Goal: Task Accomplishment & Management: Use online tool/utility

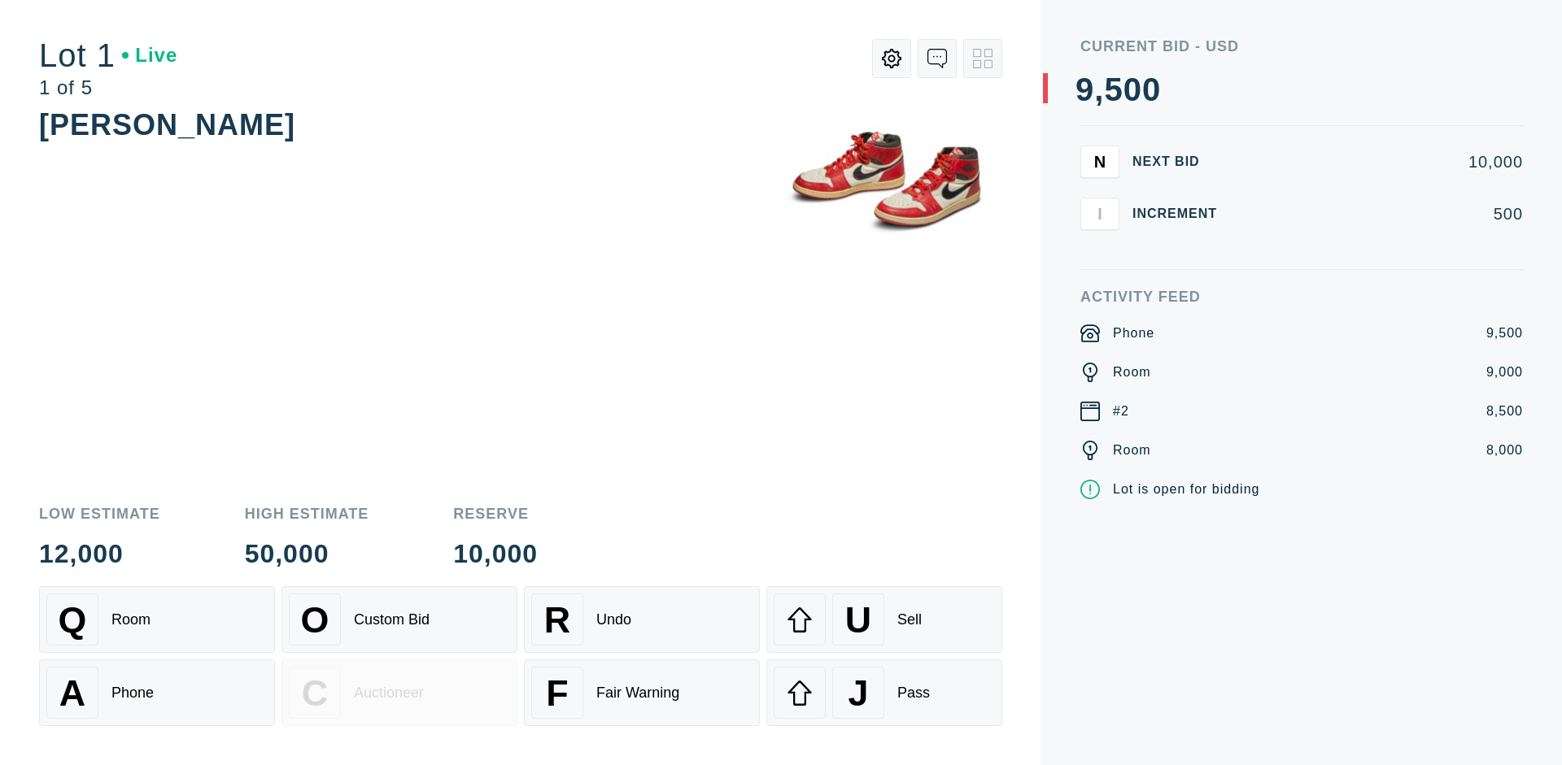
click at [399, 620] on div "Custom Bid" at bounding box center [392, 620] width 76 height 17
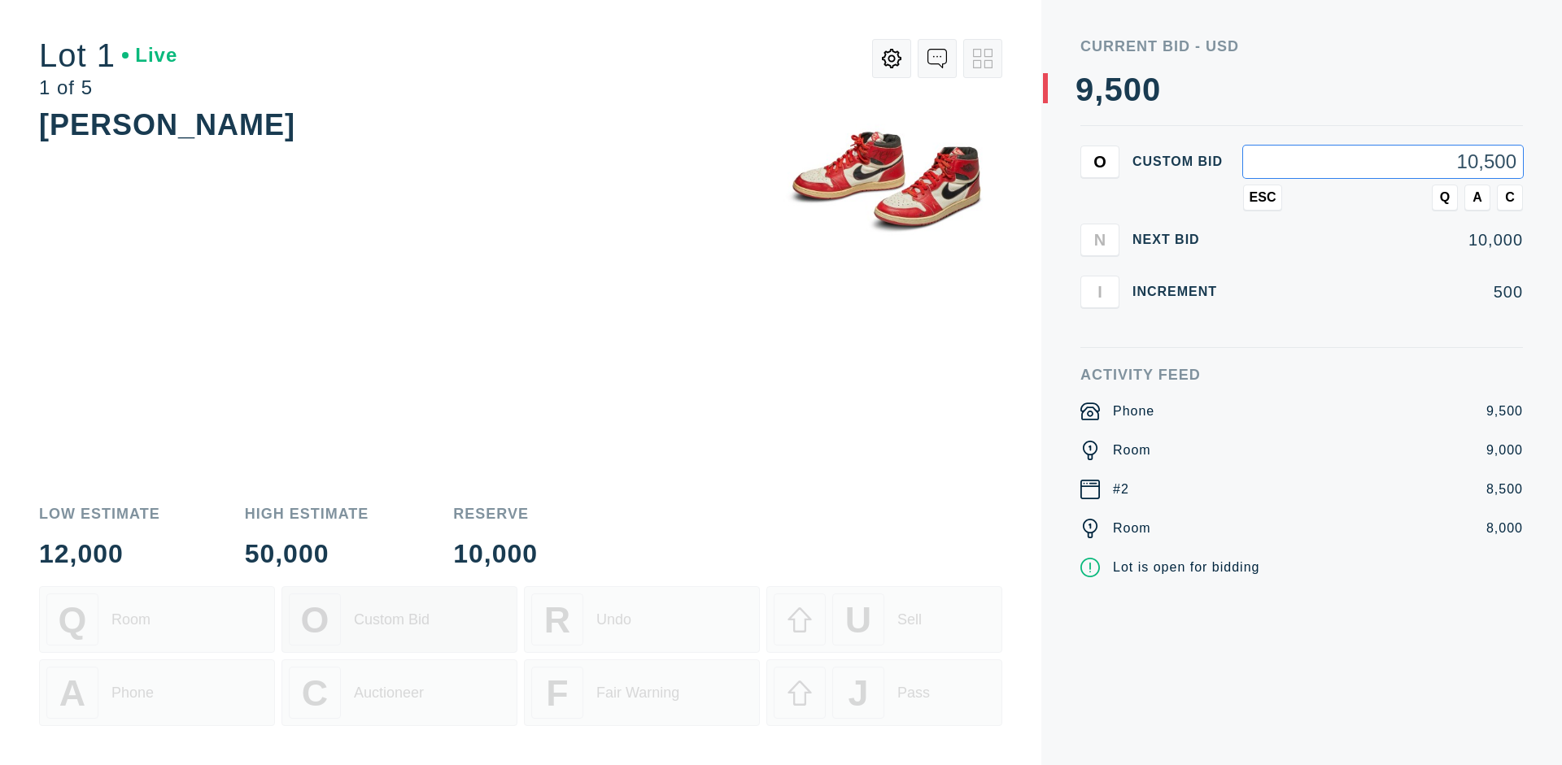
type input "10,500"
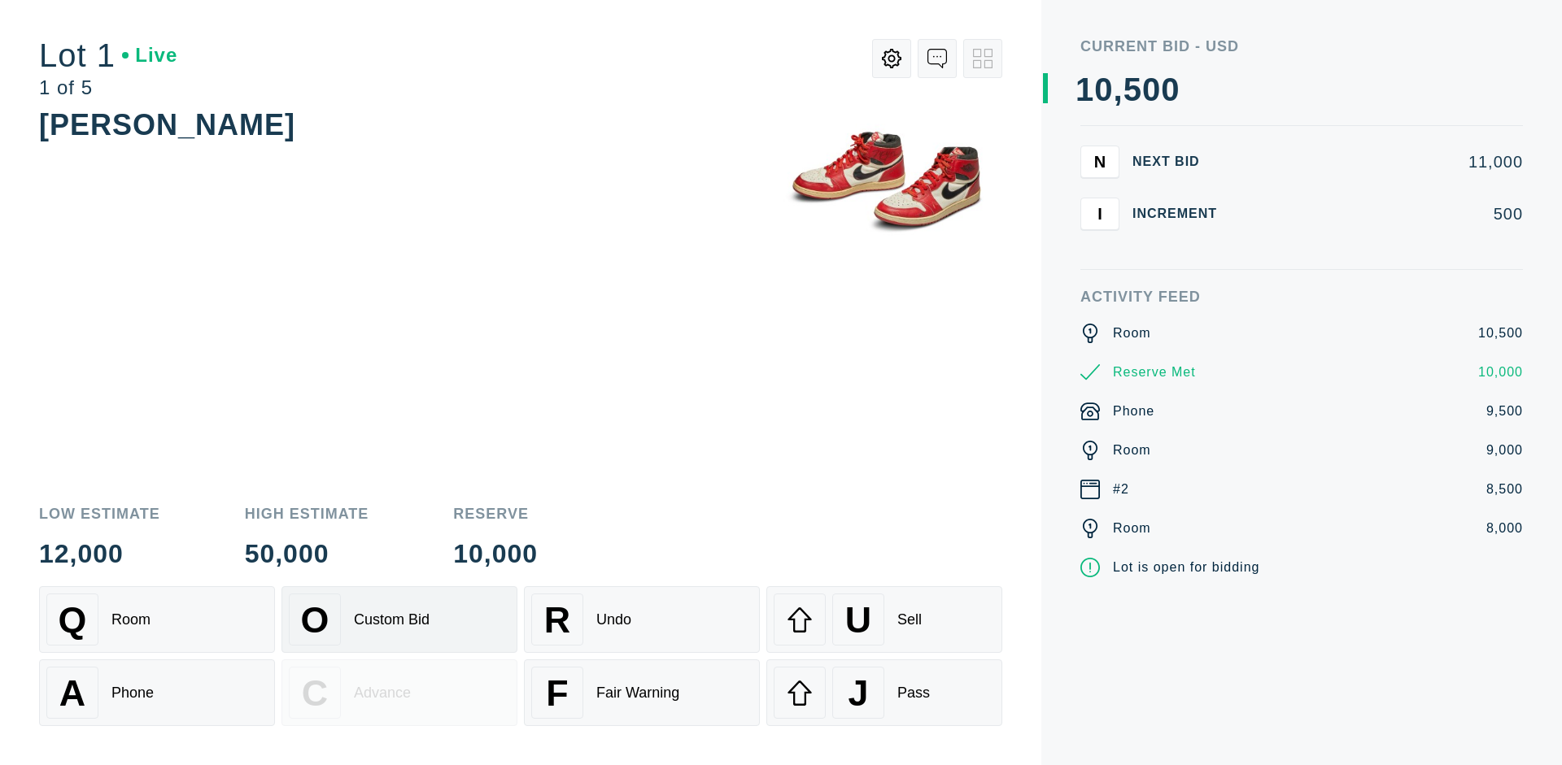
click at [399, 620] on div "Custom Bid" at bounding box center [392, 620] width 76 height 17
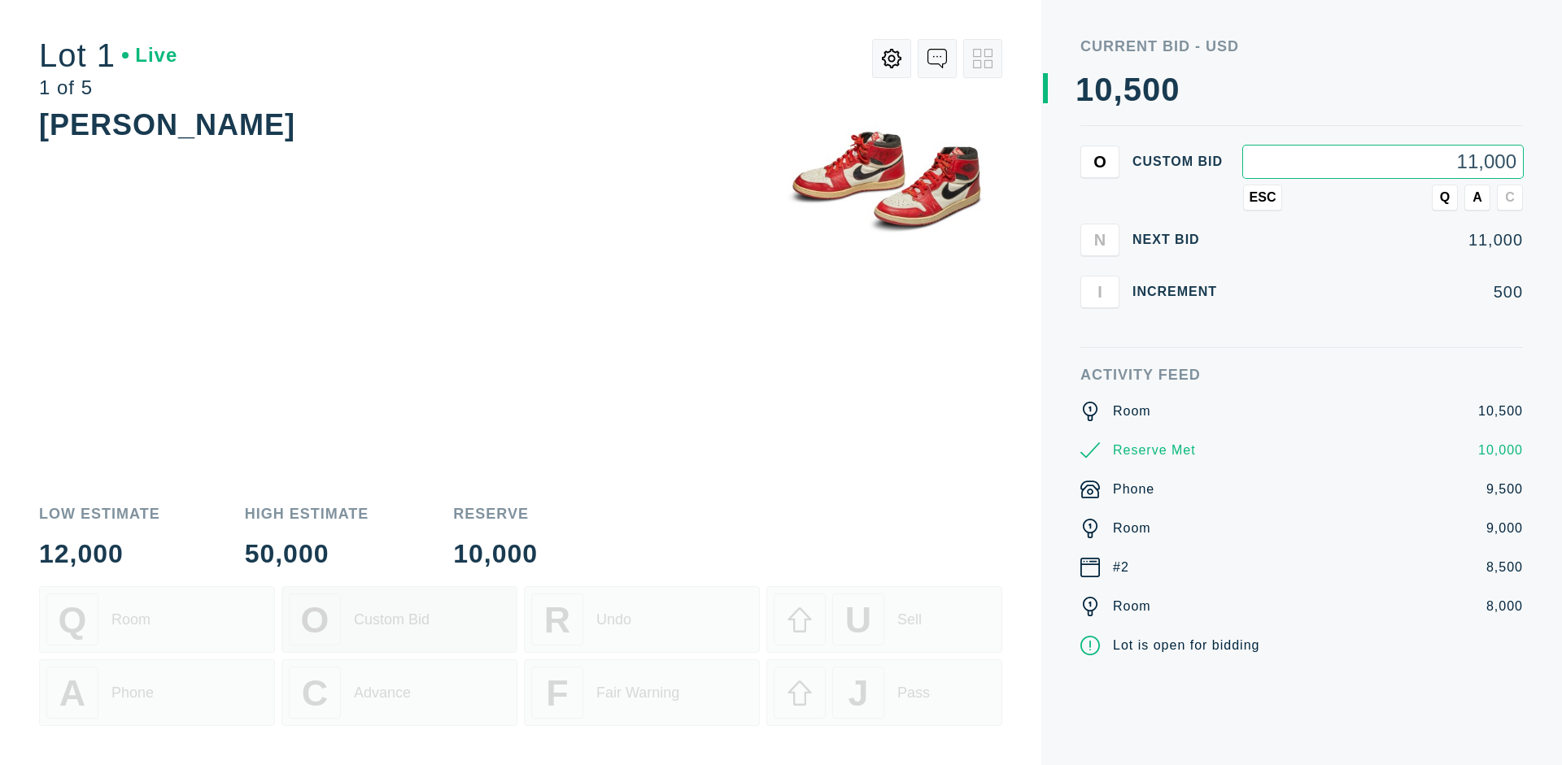
type input "11,000"
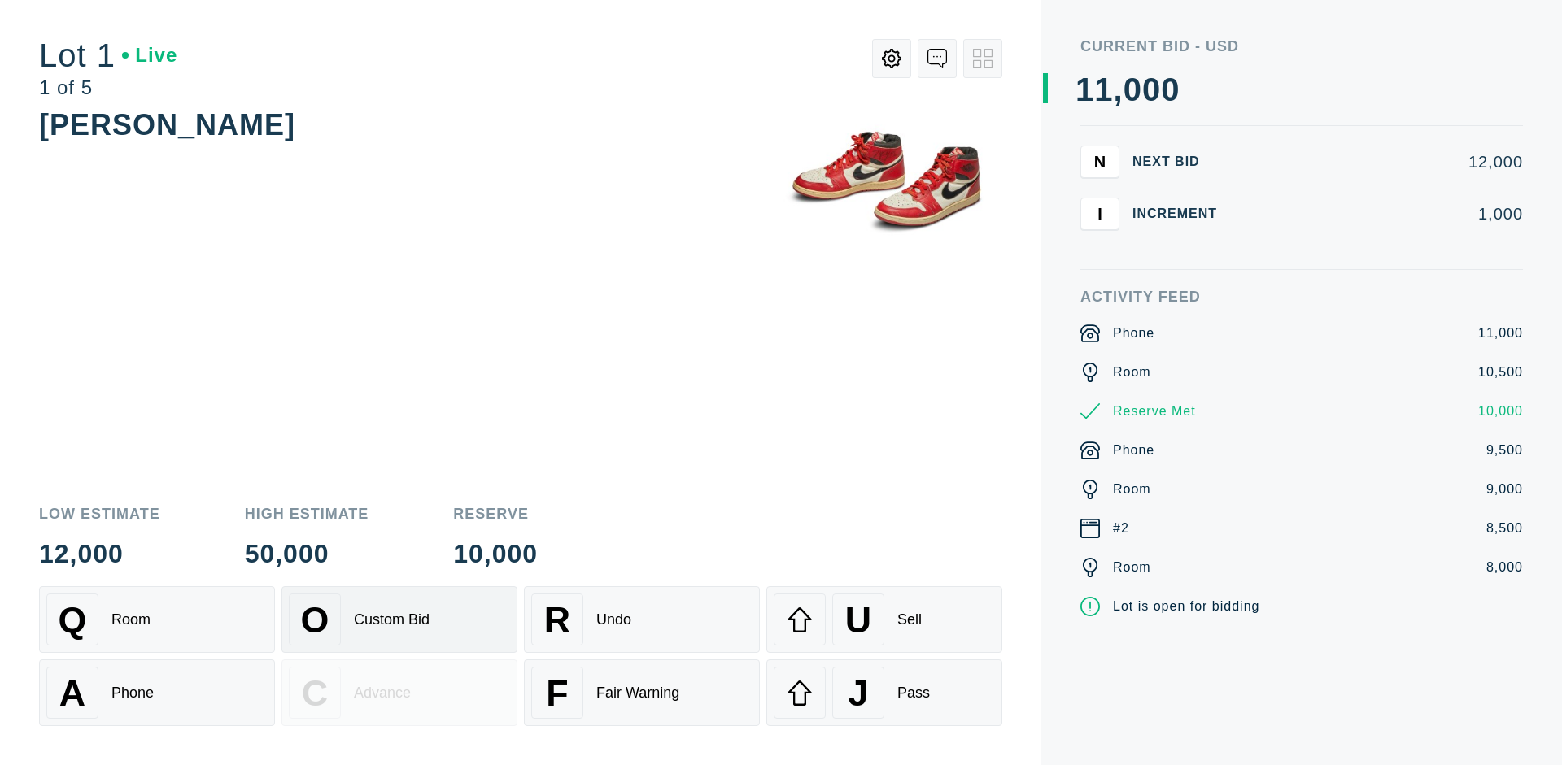
click at [157, 620] on div "Q Room" at bounding box center [156, 620] width 221 height 52
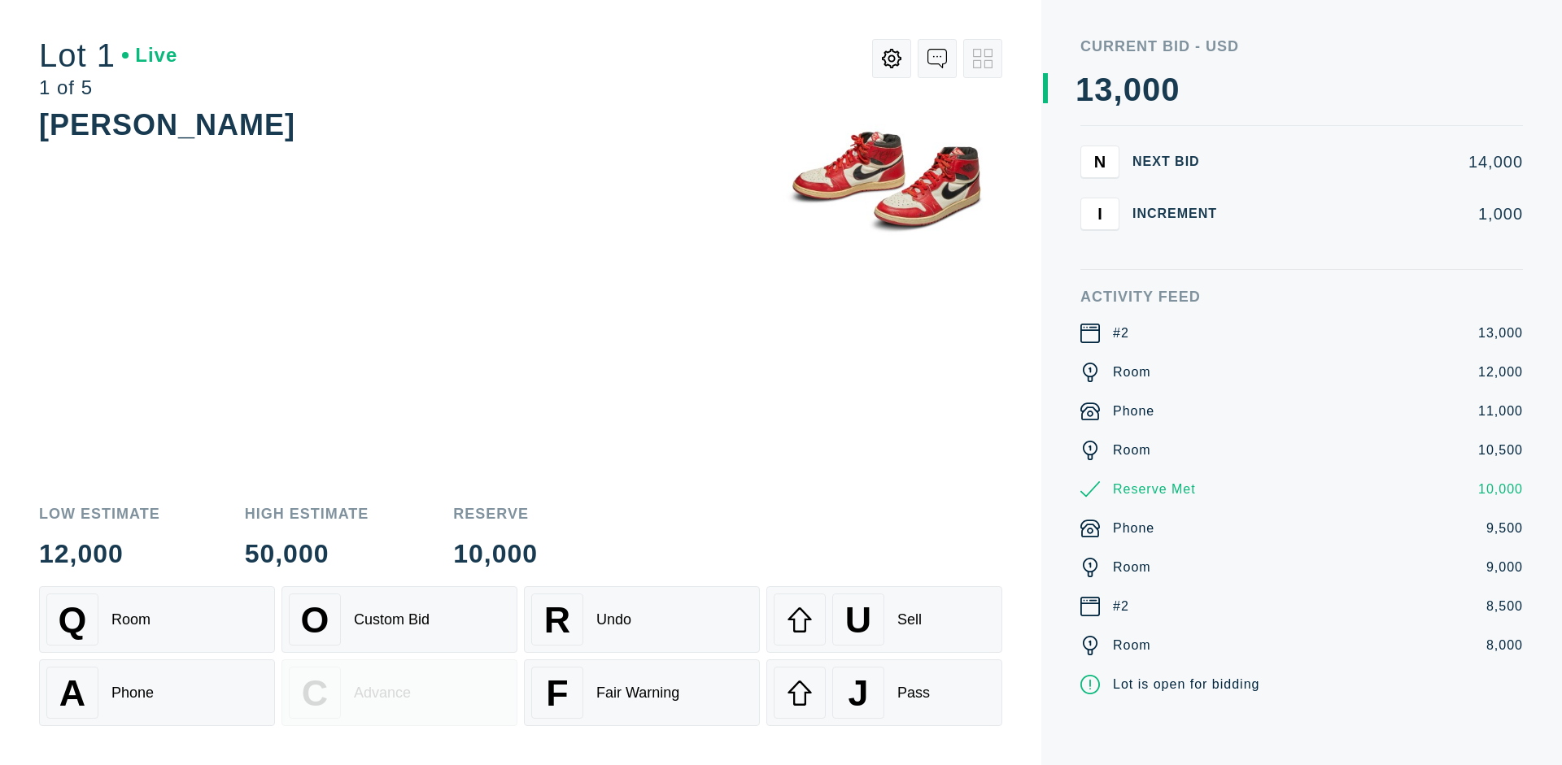
click at [157, 693] on div "A Phone" at bounding box center [156, 693] width 221 height 52
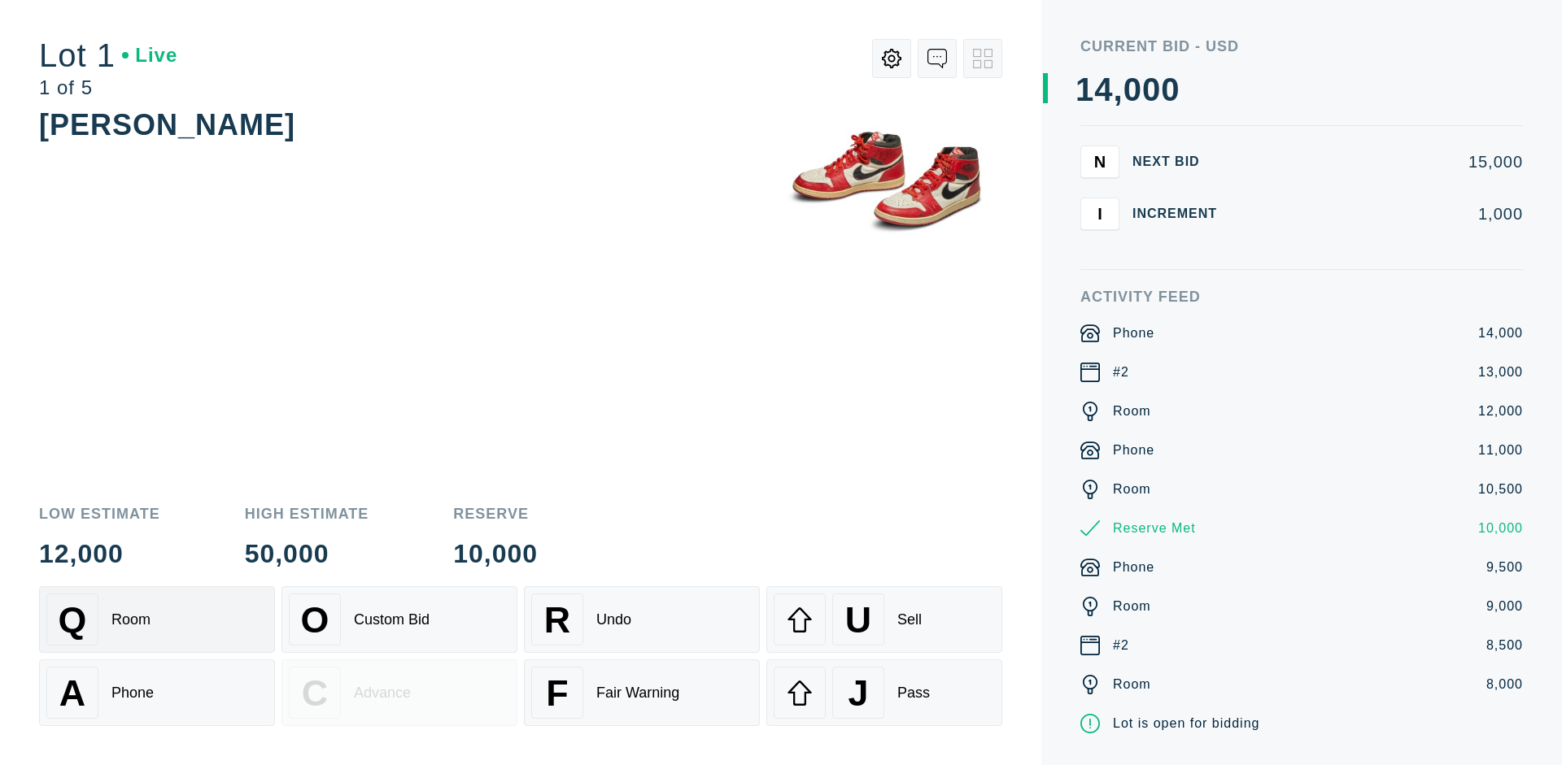
click at [157, 620] on div "Q Room" at bounding box center [156, 620] width 221 height 52
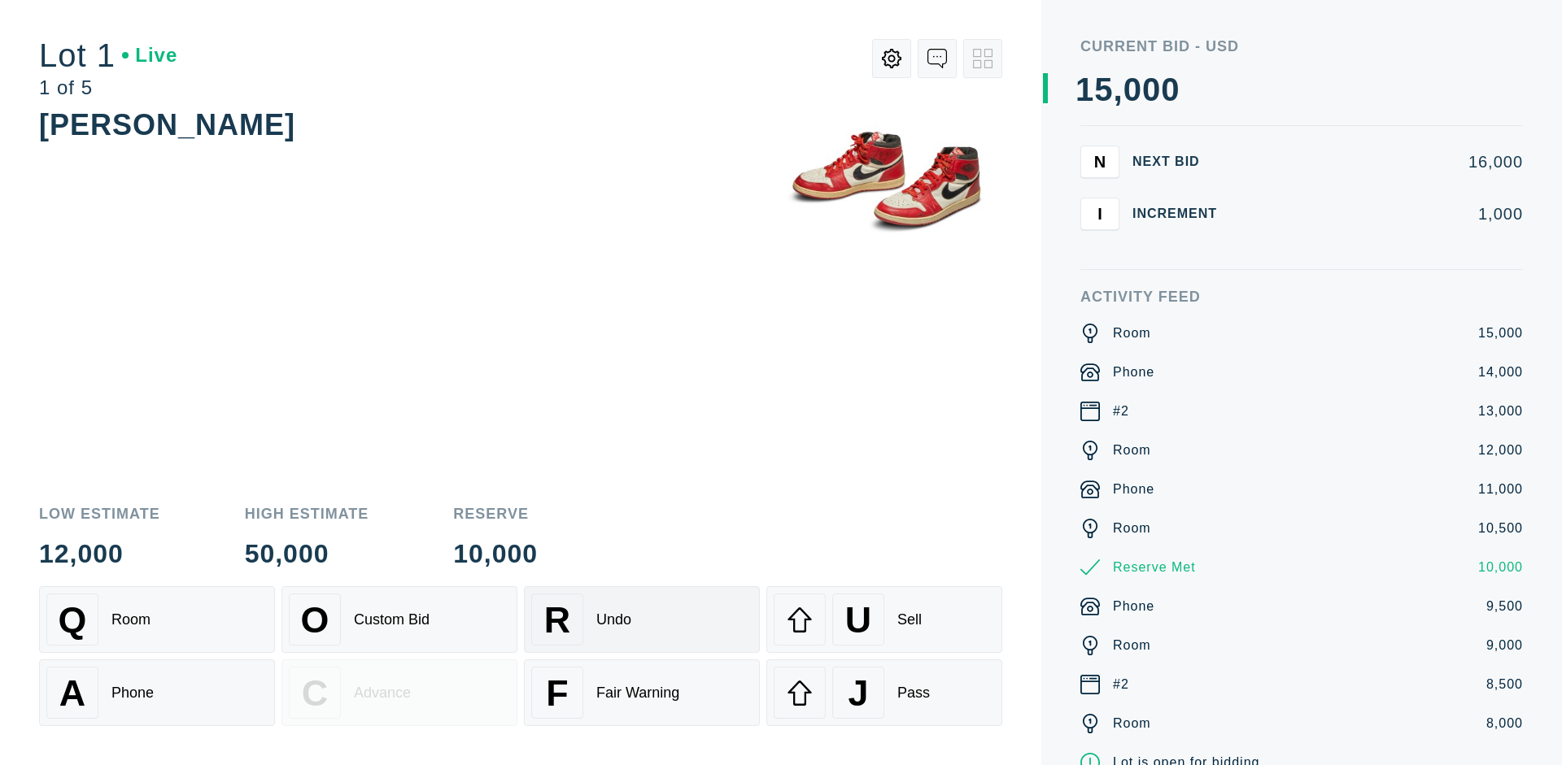
click at [642, 620] on div "R Undo" at bounding box center [641, 620] width 221 height 52
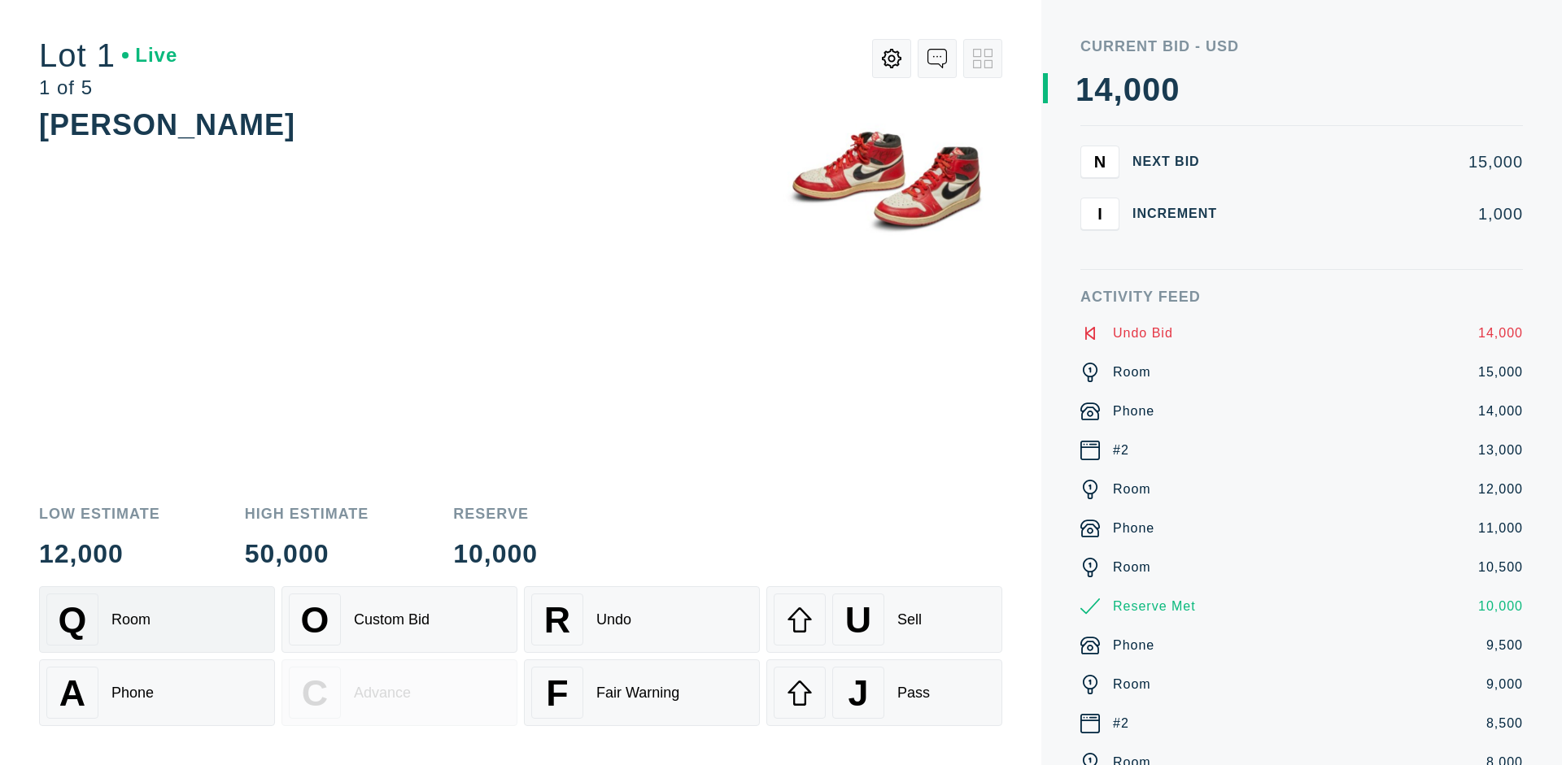
click at [157, 620] on div "Q Room" at bounding box center [156, 620] width 221 height 52
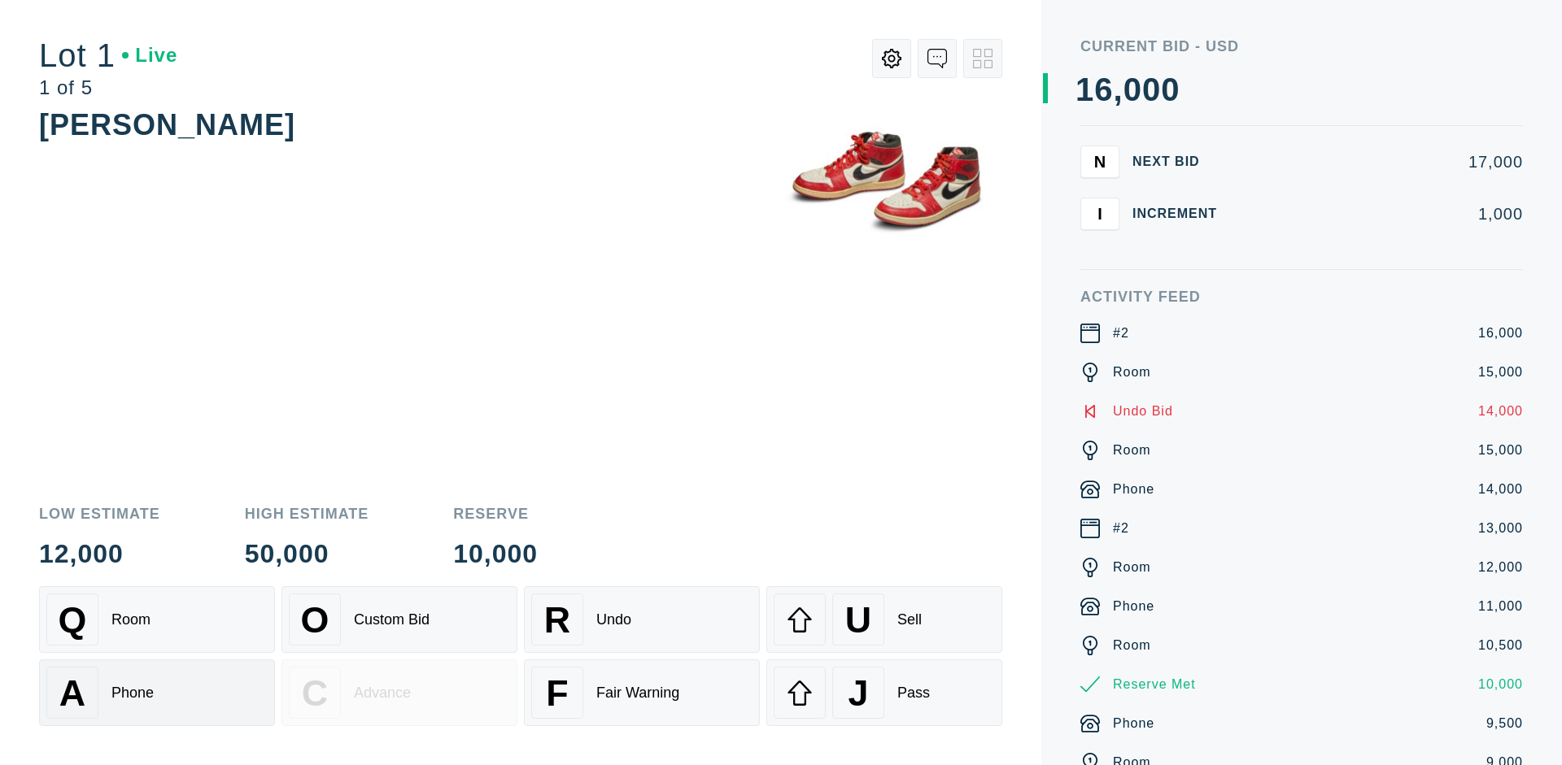
click at [157, 693] on div "A Phone" at bounding box center [156, 693] width 221 height 52
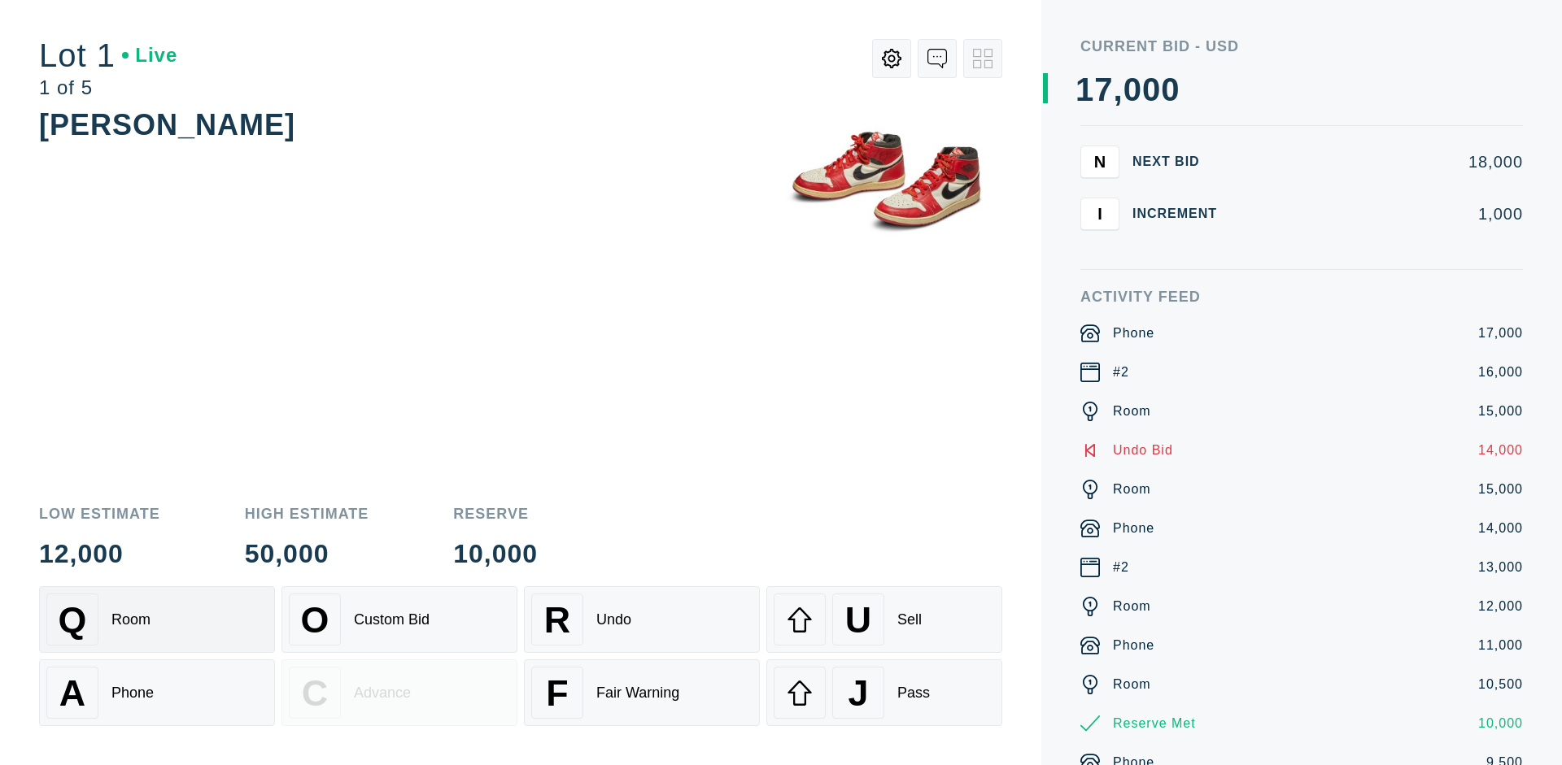
click at [157, 620] on div "Q Room" at bounding box center [156, 620] width 221 height 52
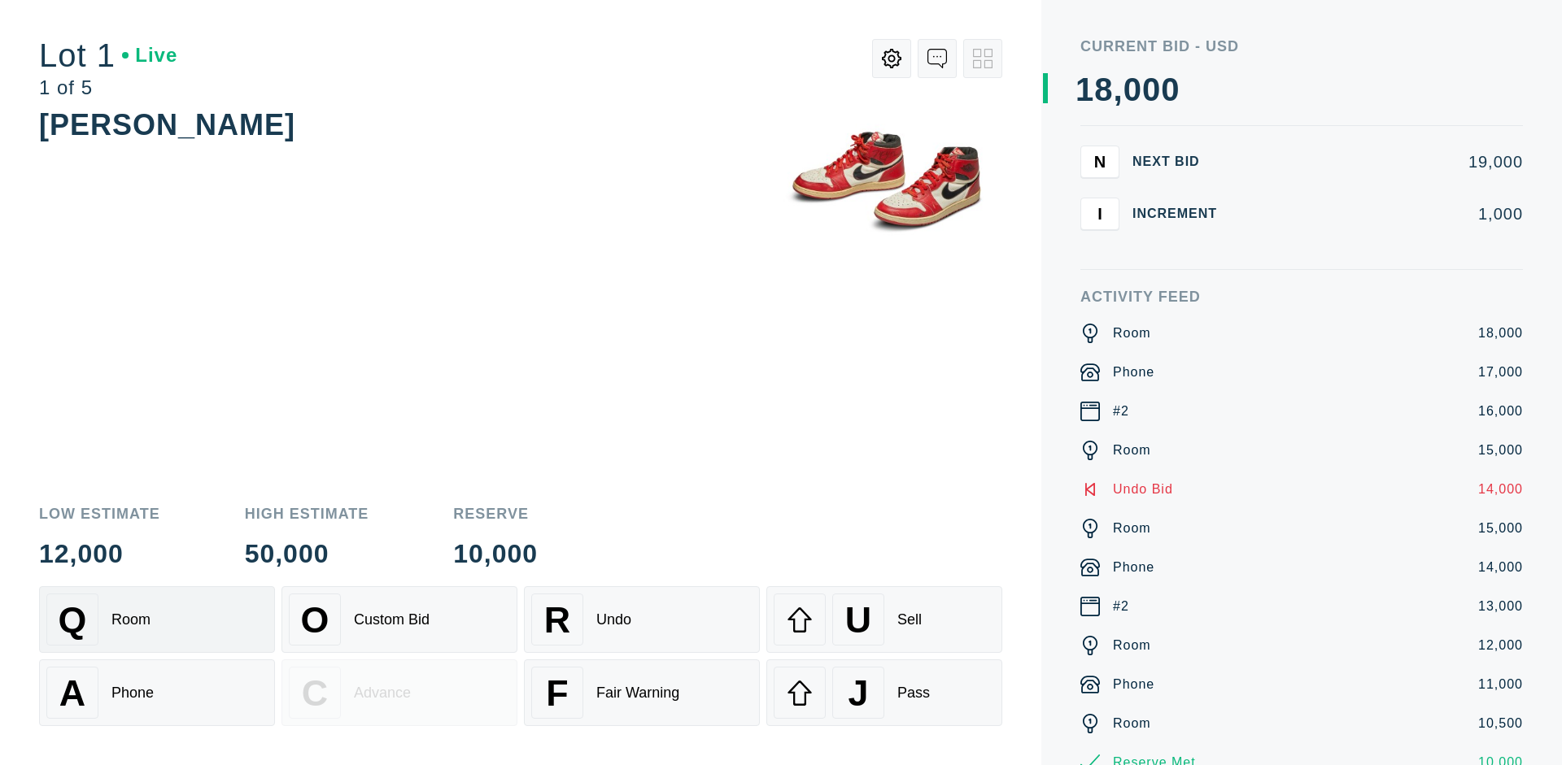
click at [642, 620] on div "R Undo" at bounding box center [641, 620] width 221 height 52
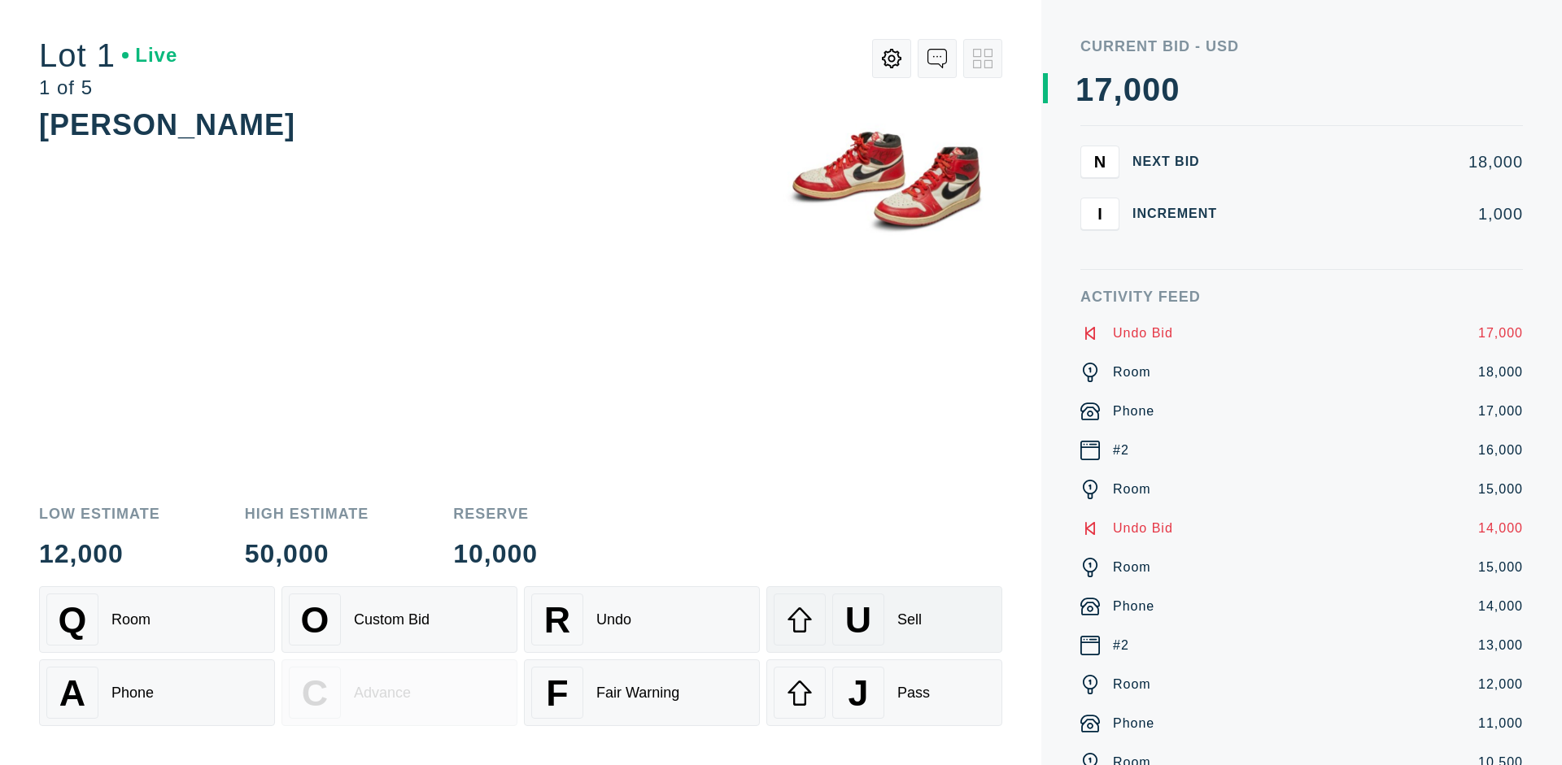
click at [884, 620] on div "U Sell" at bounding box center [884, 620] width 221 height 52
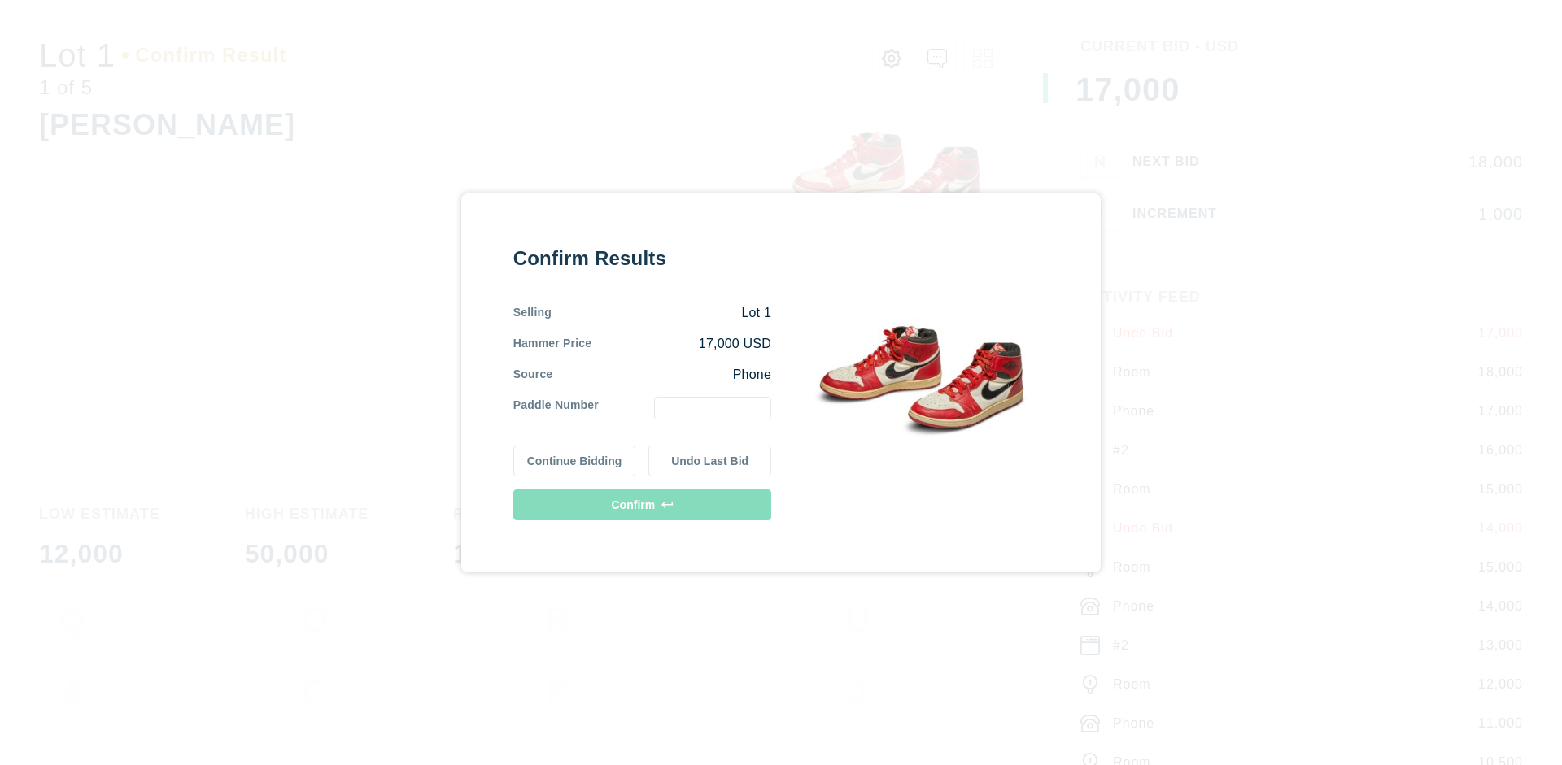
click at [575, 460] on button "Continue Bidding" at bounding box center [574, 461] width 123 height 31
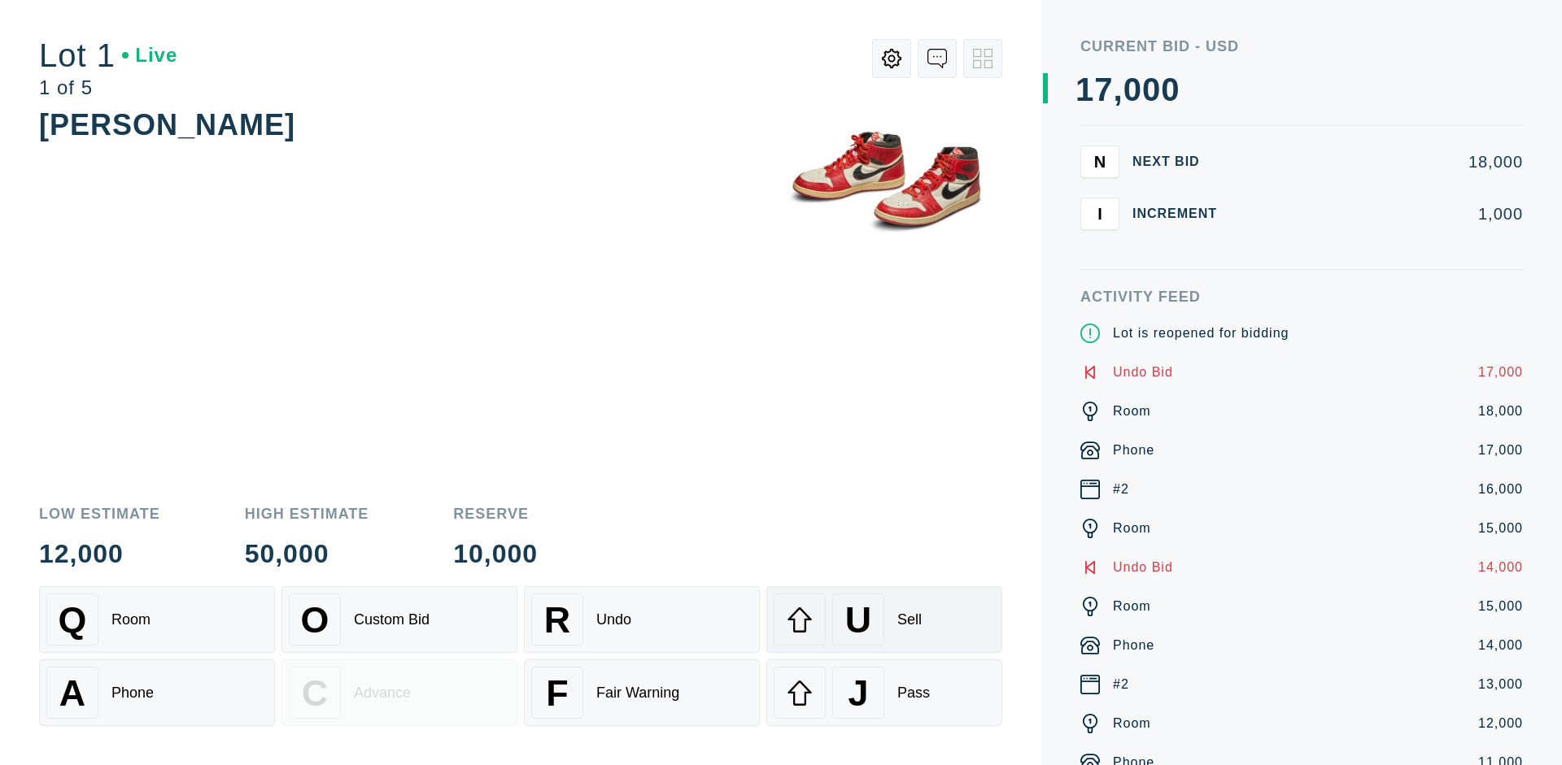
click at [884, 620] on div "U Sell" at bounding box center [884, 620] width 221 height 52
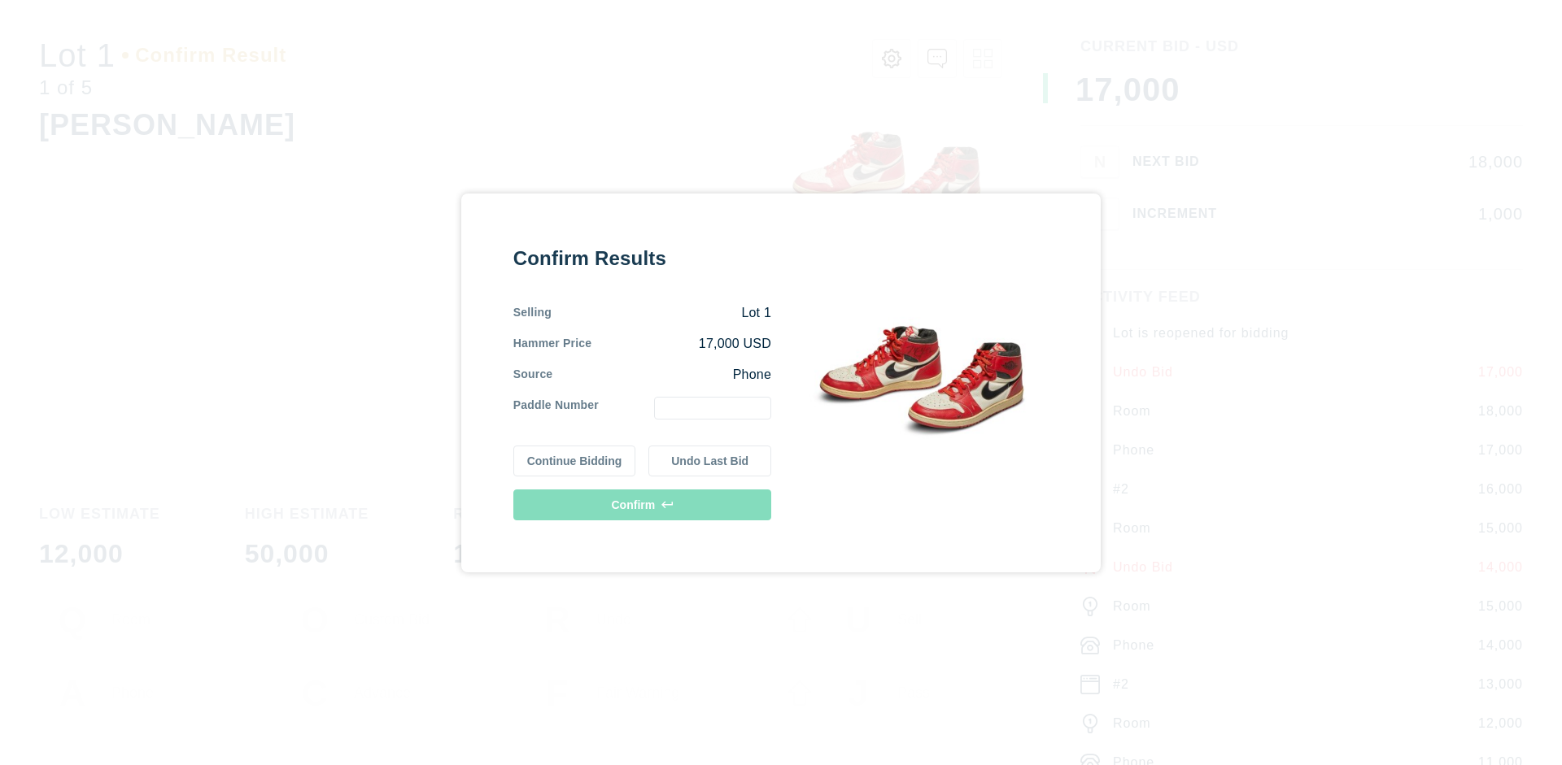
click at [710, 460] on button "Undo Last Bid" at bounding box center [709, 461] width 123 height 31
click at [575, 458] on button "Continue Bidding" at bounding box center [574, 458] width 123 height 31
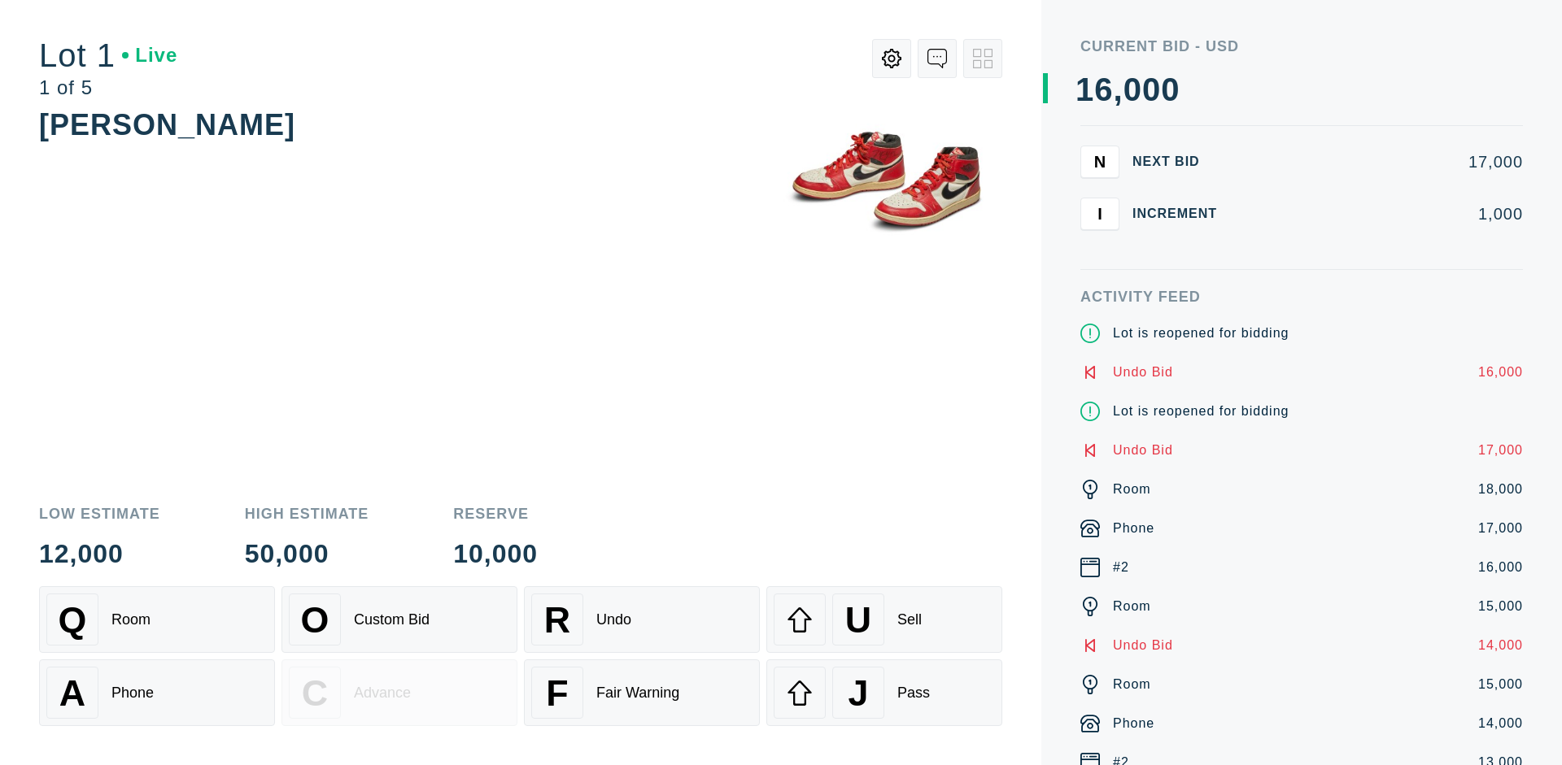
click at [884, 693] on div "J Pass" at bounding box center [884, 693] width 221 height 52
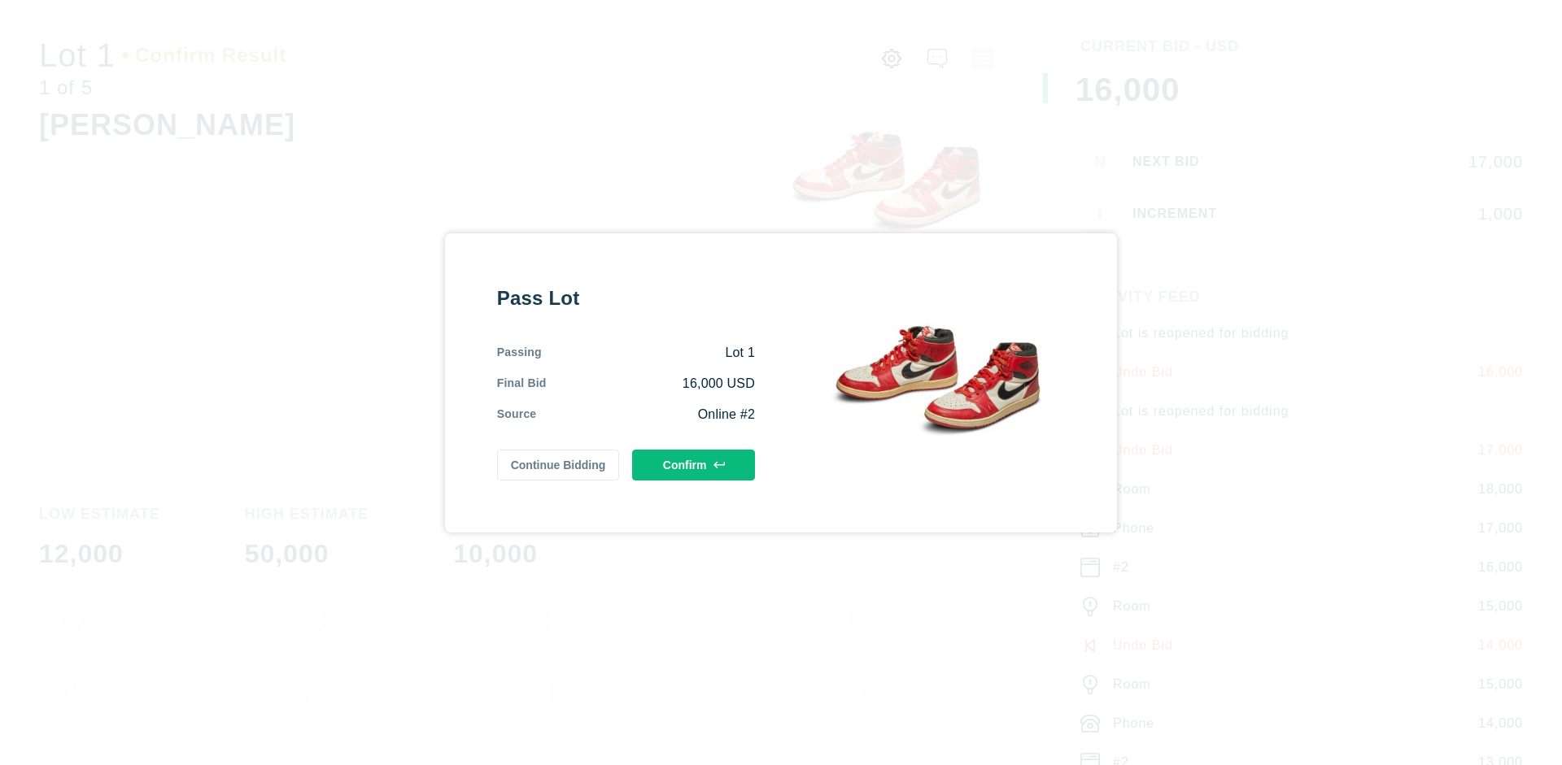
click at [694, 464] on button "Confirm" at bounding box center [693, 465] width 123 height 31
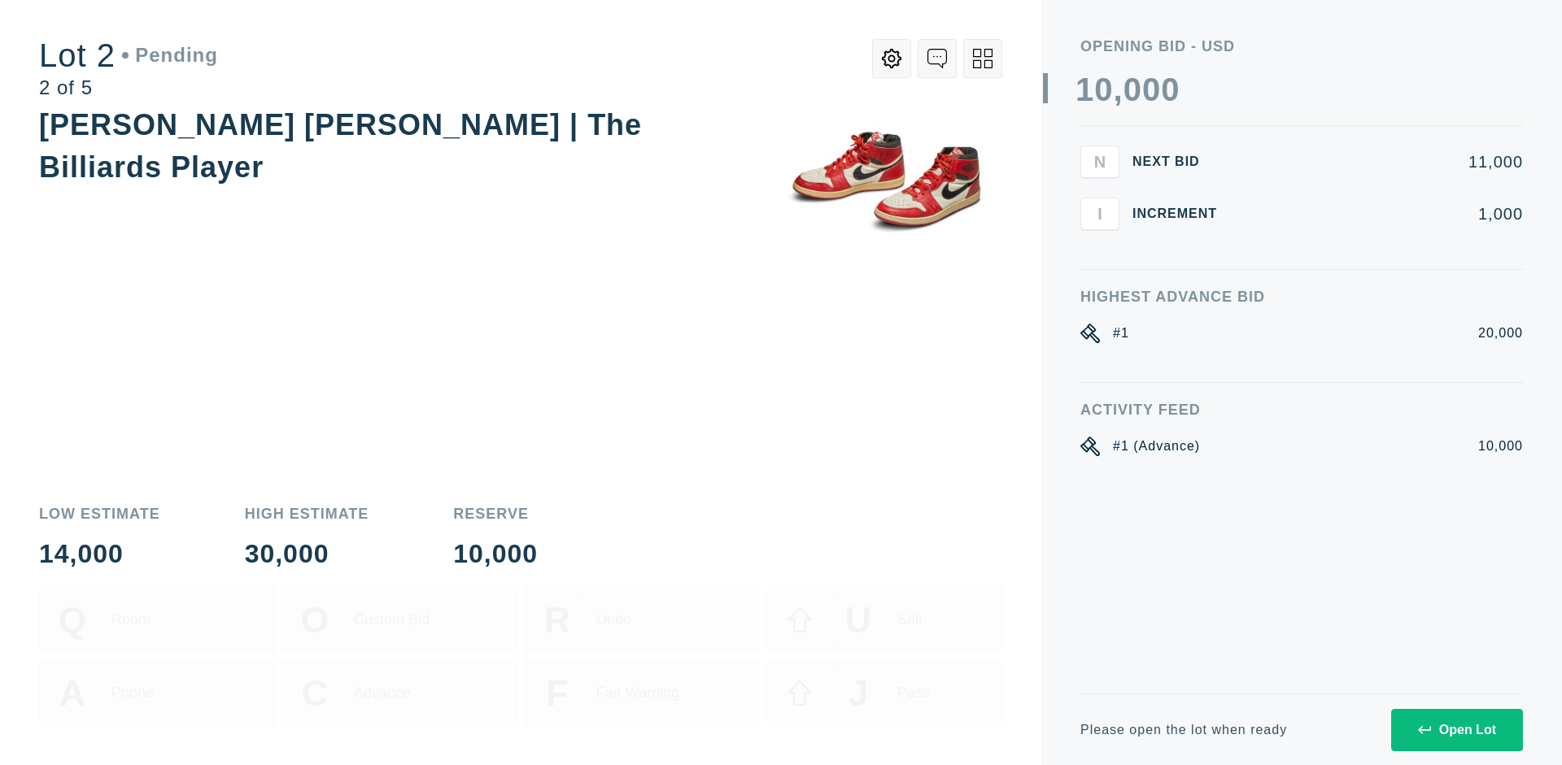
click at [1456, 730] on div "Open Lot" at bounding box center [1457, 730] width 78 height 15
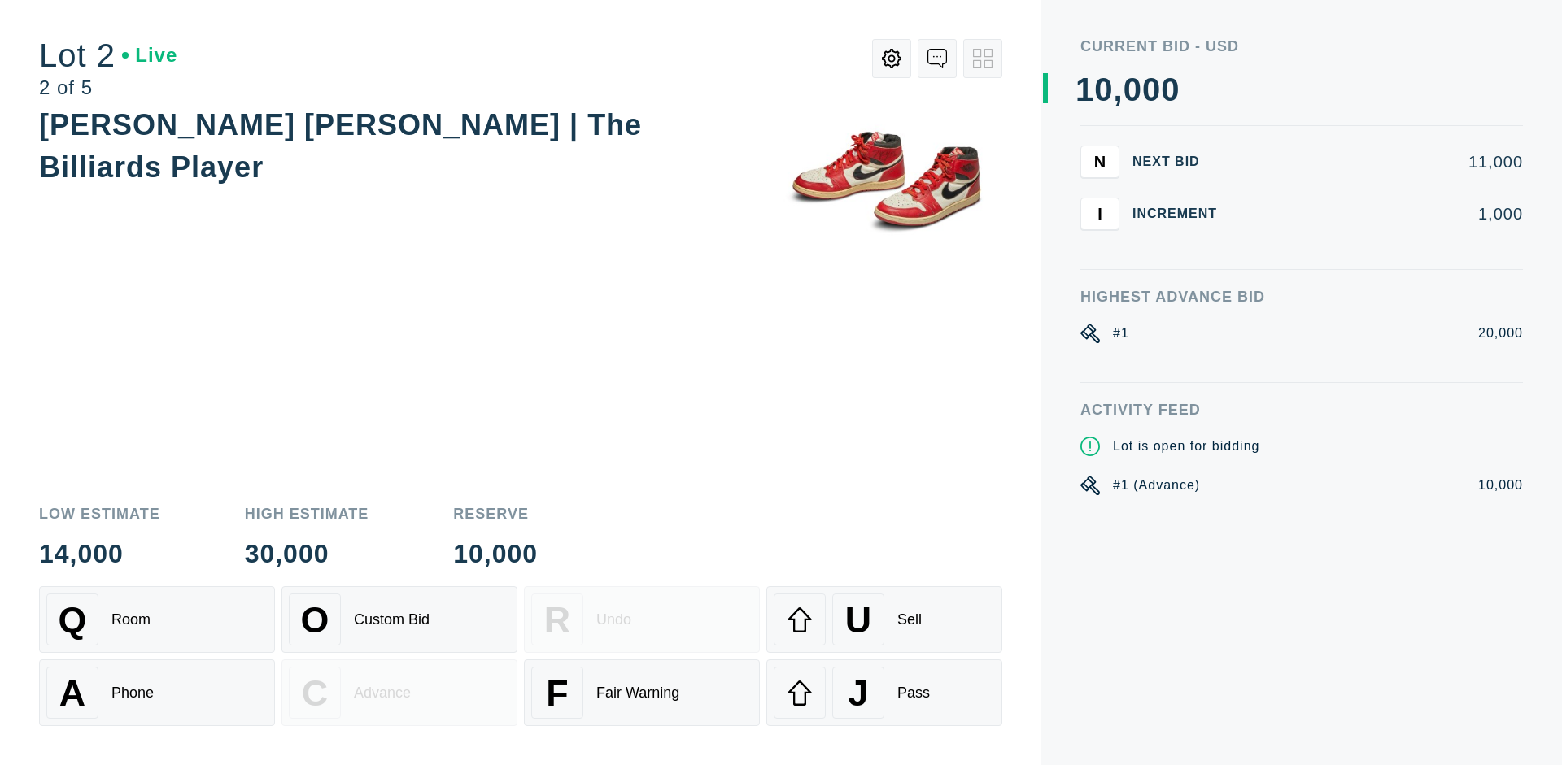
click at [157, 620] on div "Q Room" at bounding box center [156, 620] width 221 height 52
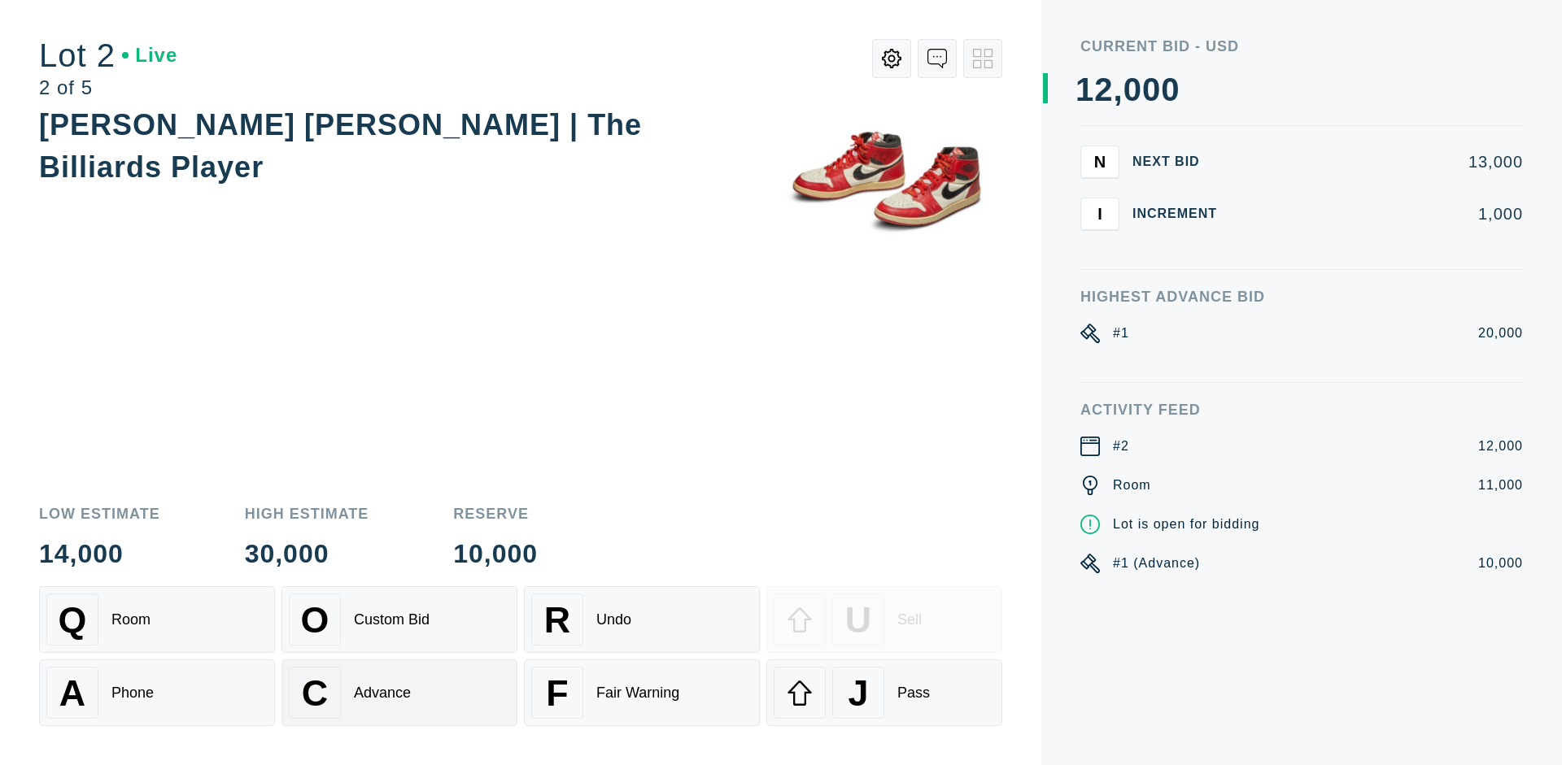
click at [399, 693] on div "Advance" at bounding box center [382, 693] width 57 height 17
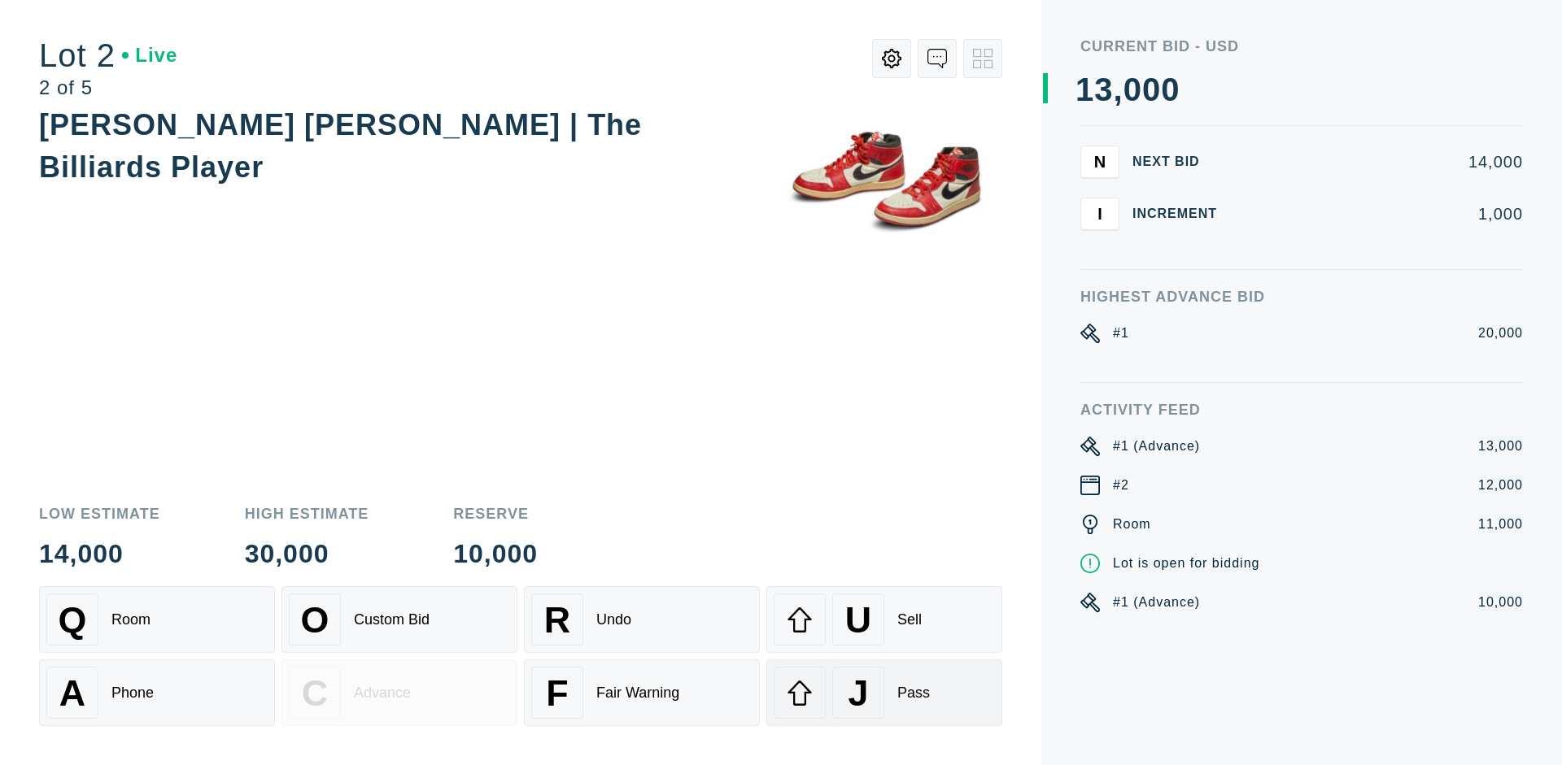
click at [884, 693] on div "J Pass" at bounding box center [884, 693] width 221 height 52
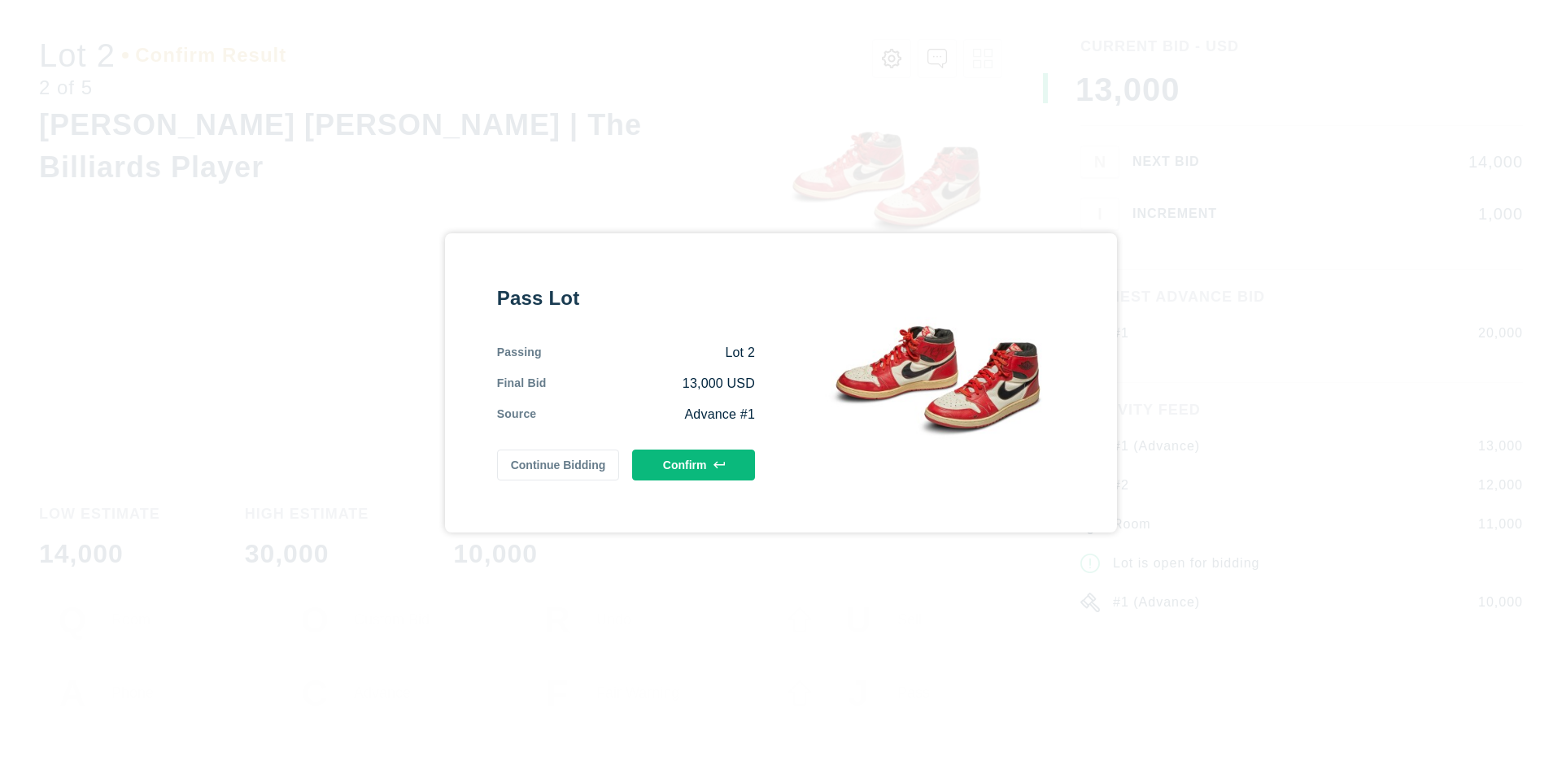
click at [694, 464] on button "Confirm" at bounding box center [693, 465] width 123 height 31
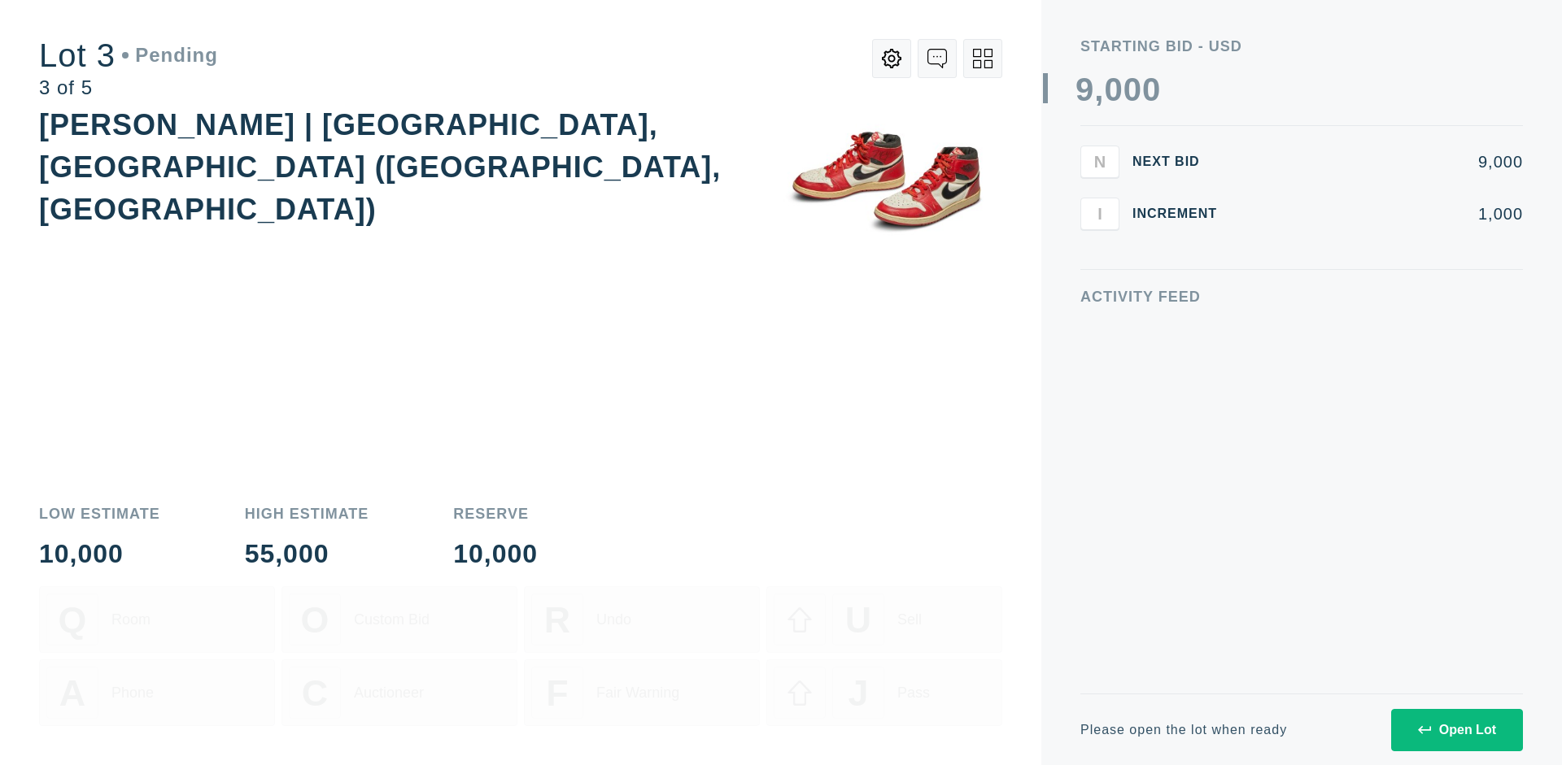
click at [1456, 730] on div "Open Lot" at bounding box center [1457, 730] width 78 height 15
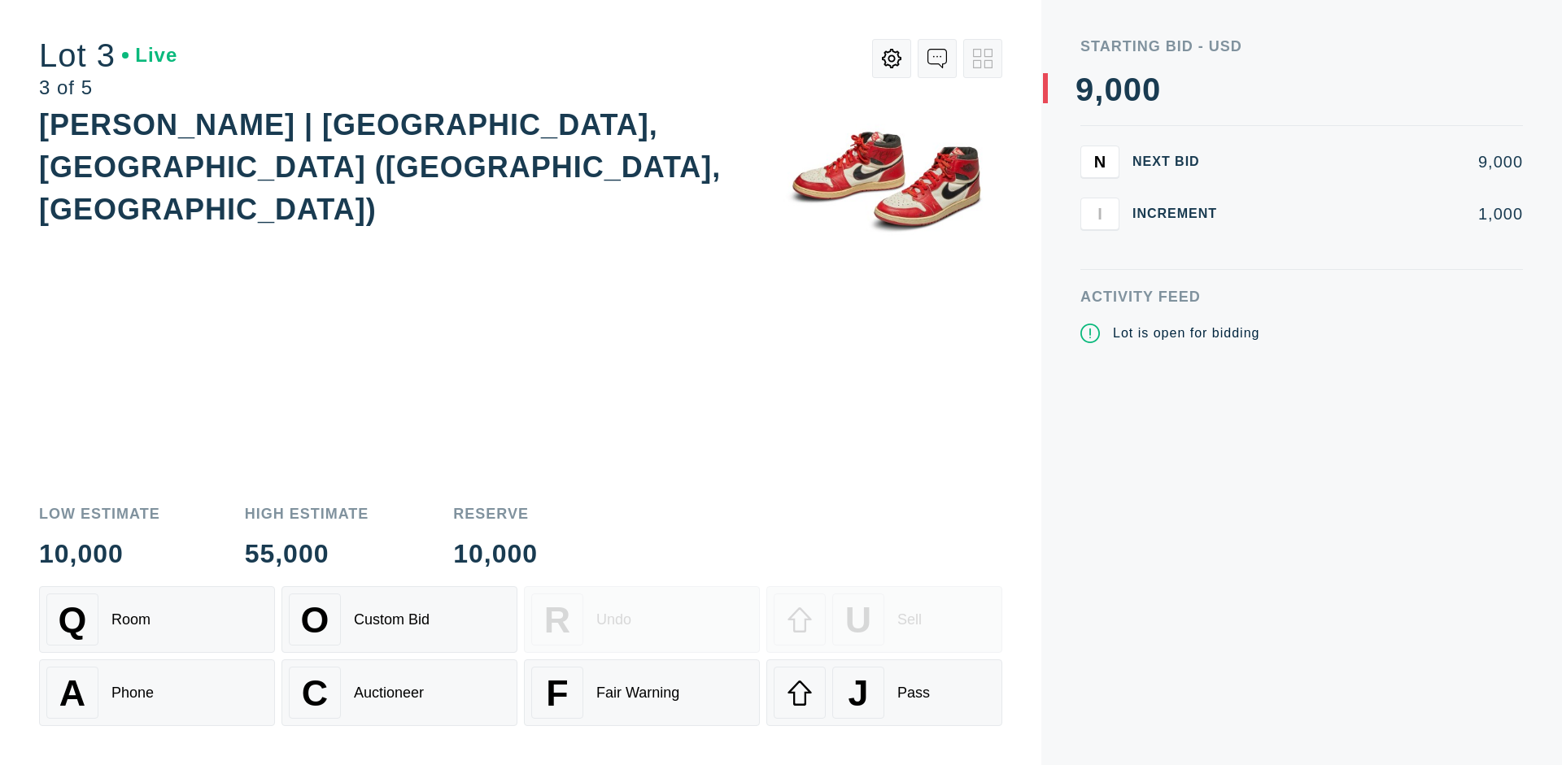
click at [884, 693] on div "J Pass" at bounding box center [884, 693] width 221 height 52
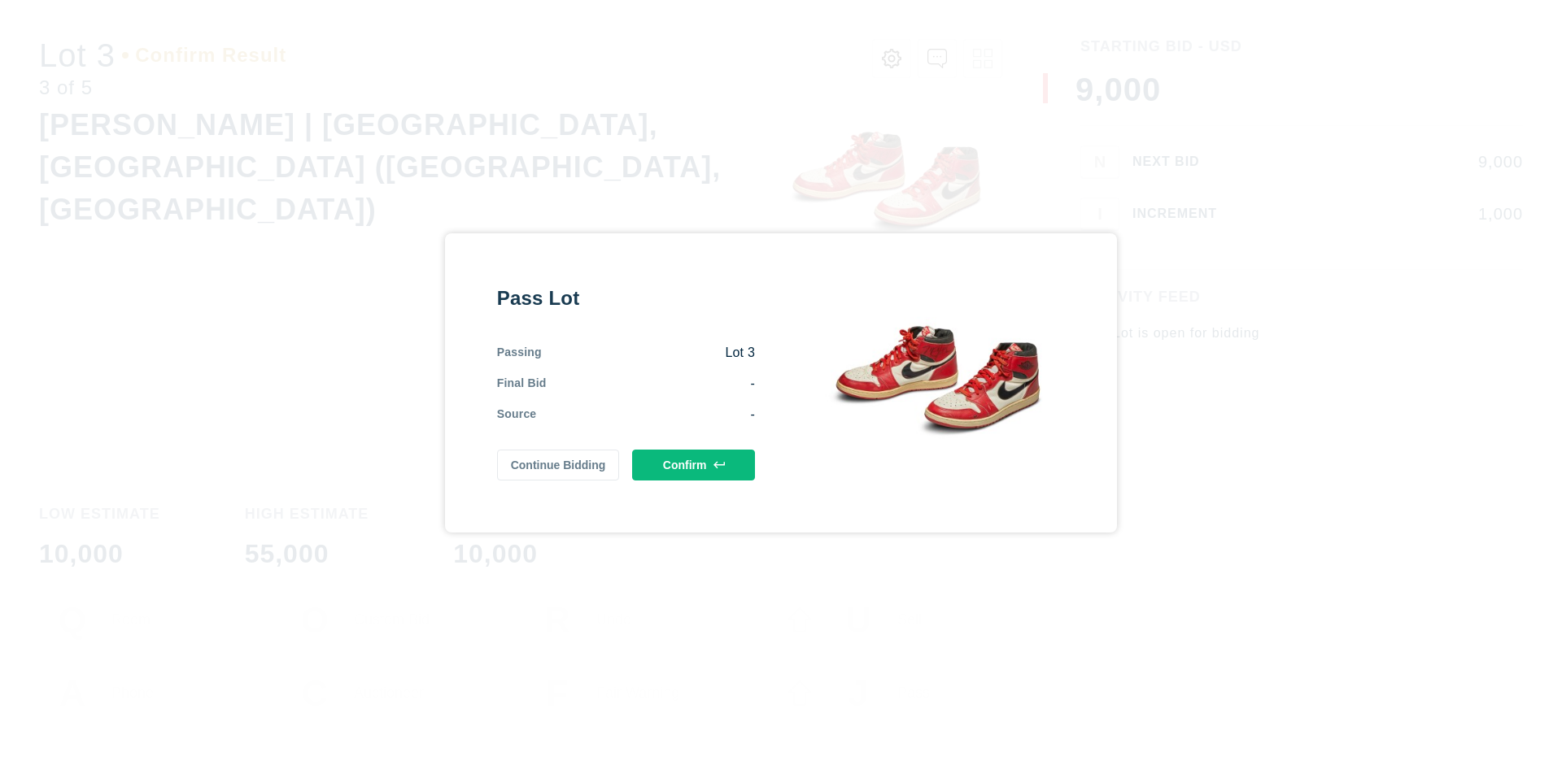
click at [694, 464] on button "Confirm" at bounding box center [693, 465] width 123 height 31
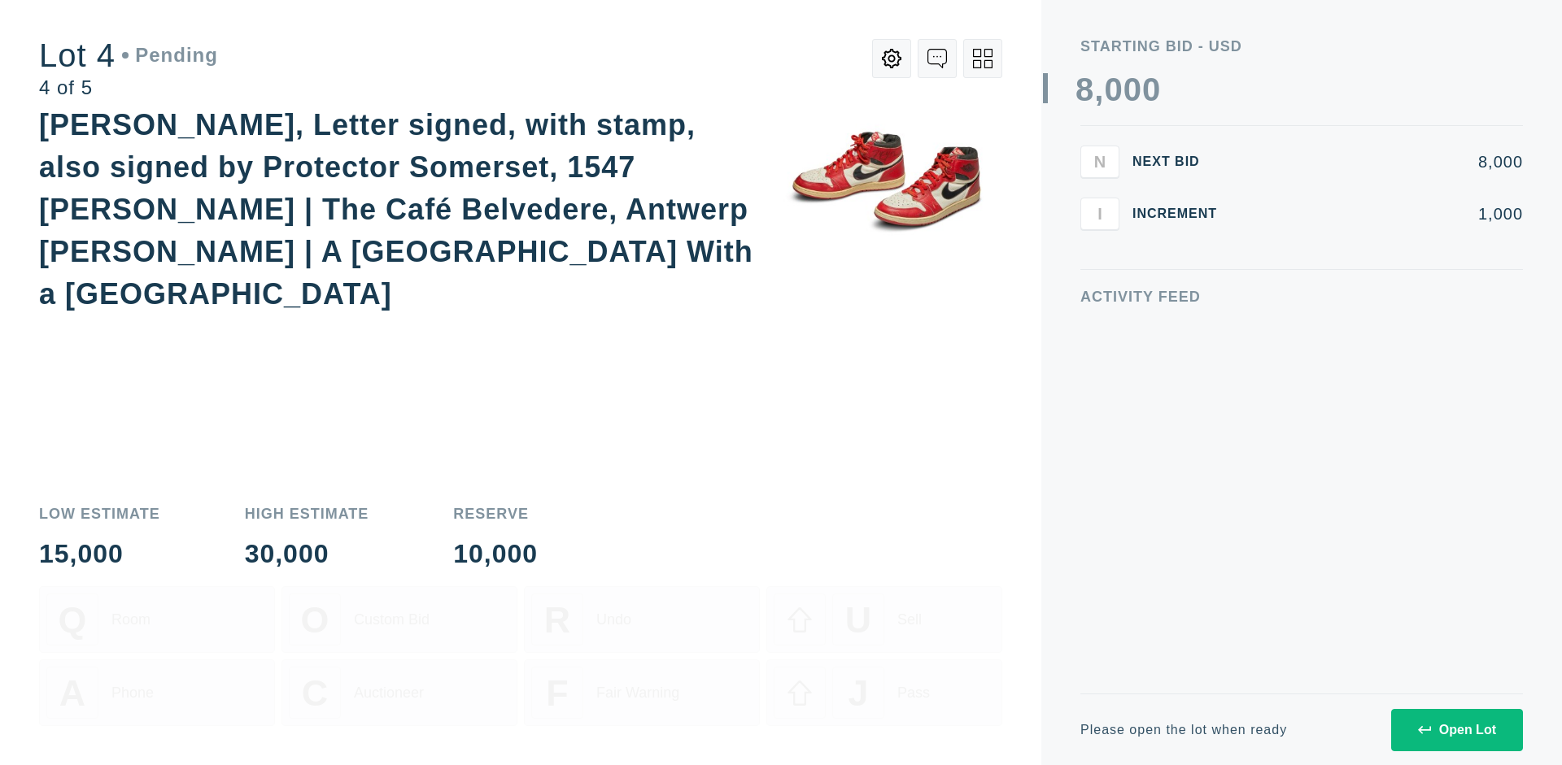
click at [1456, 730] on div "Open Lot" at bounding box center [1457, 730] width 78 height 15
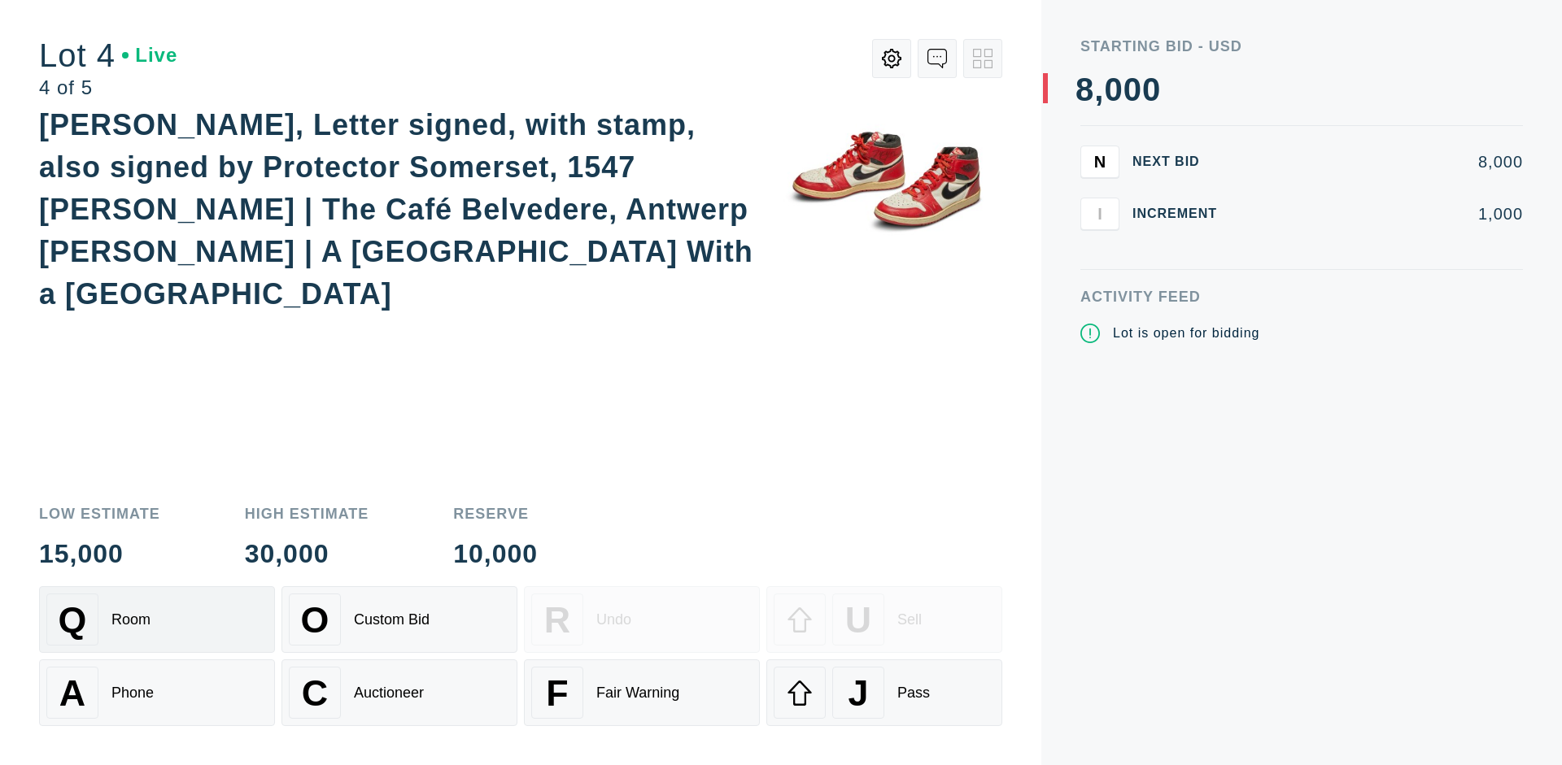
click at [157, 620] on div "Q Room" at bounding box center [156, 620] width 221 height 52
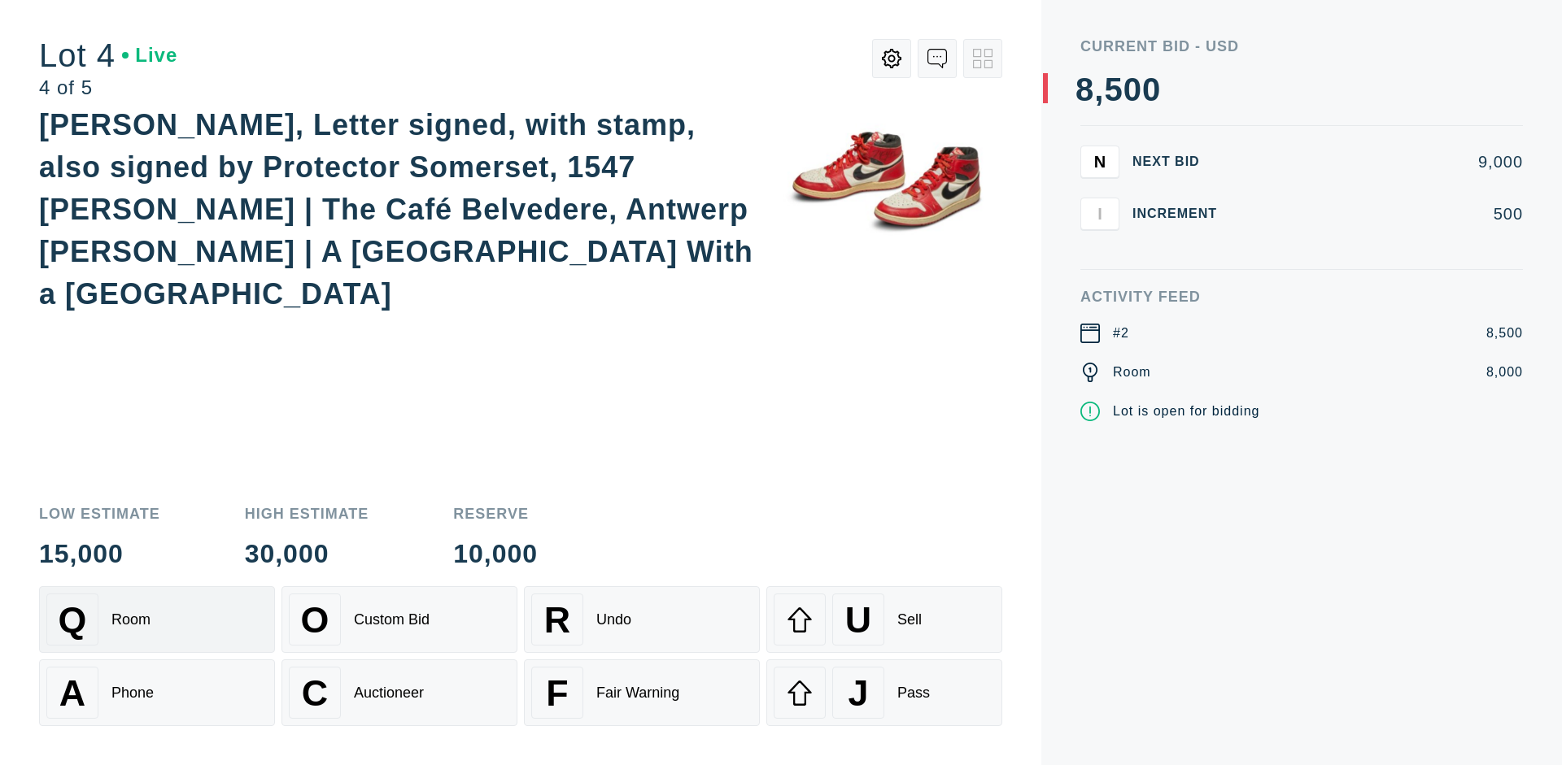
click at [399, 693] on div "Auctioneer" at bounding box center [389, 693] width 70 height 17
click at [884, 693] on div "J Pass" at bounding box center [884, 693] width 221 height 52
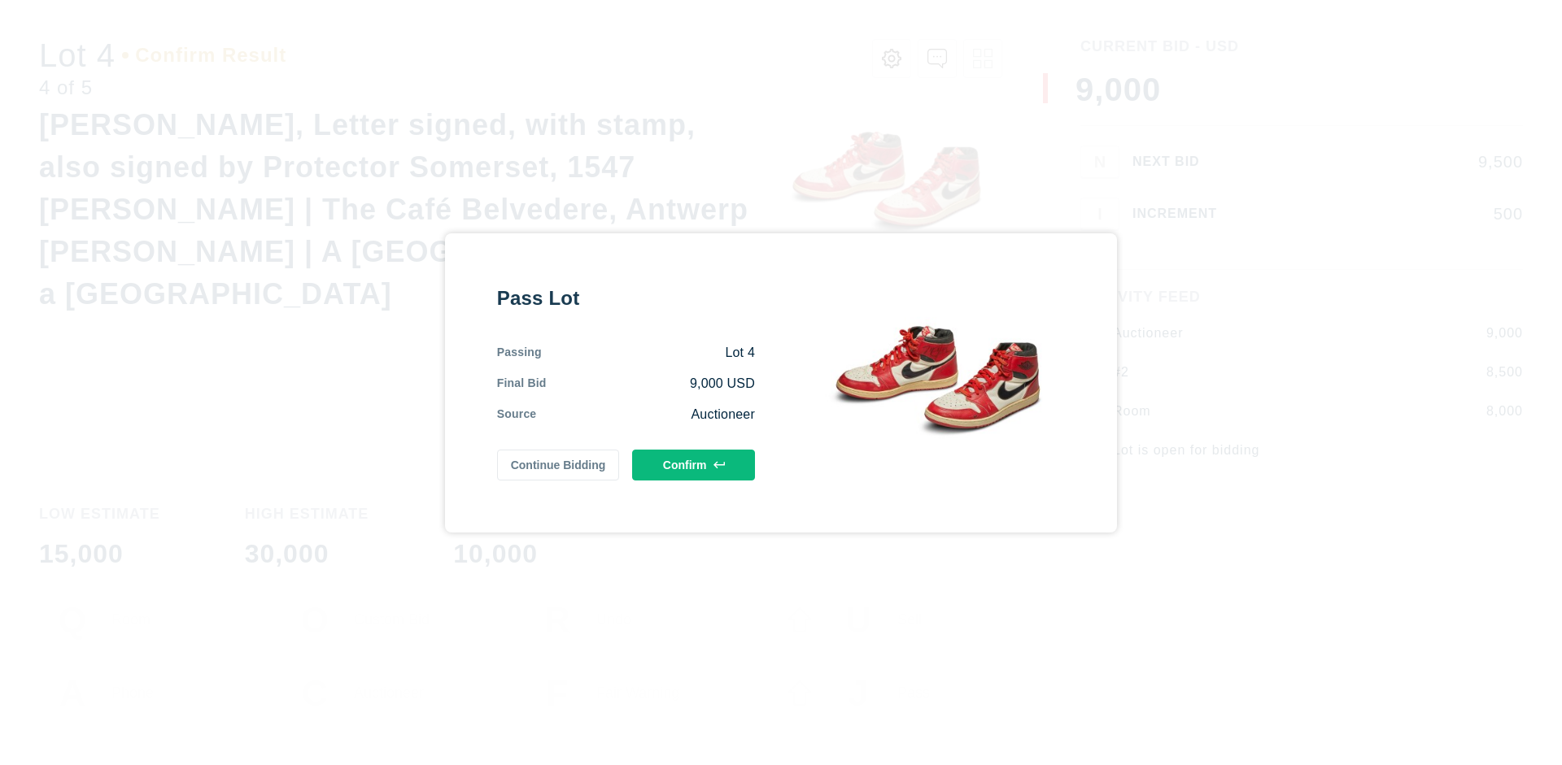
click at [694, 464] on button "Confirm" at bounding box center [693, 465] width 123 height 31
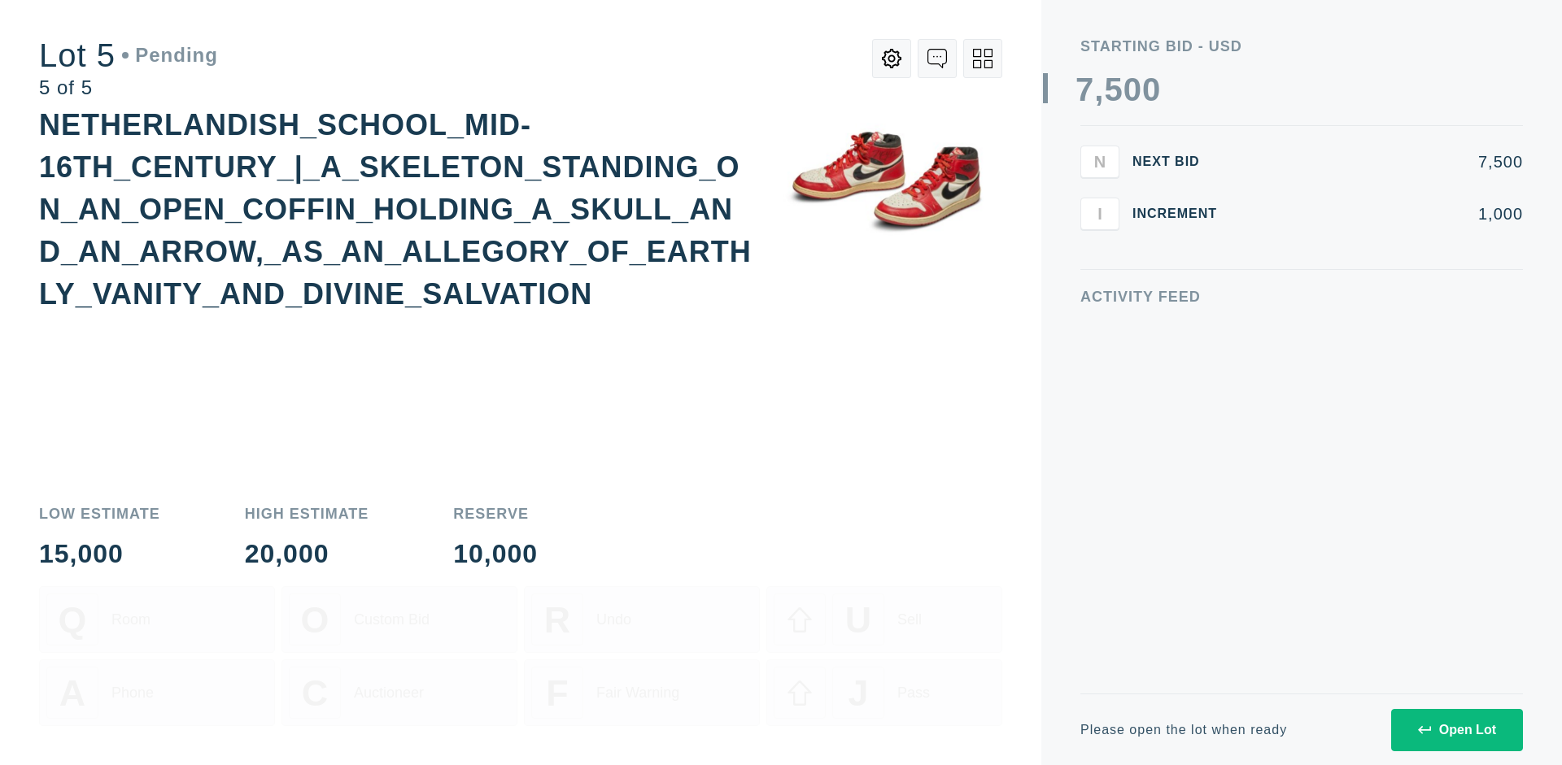
click at [1456, 730] on div "Open Lot" at bounding box center [1457, 730] width 78 height 15
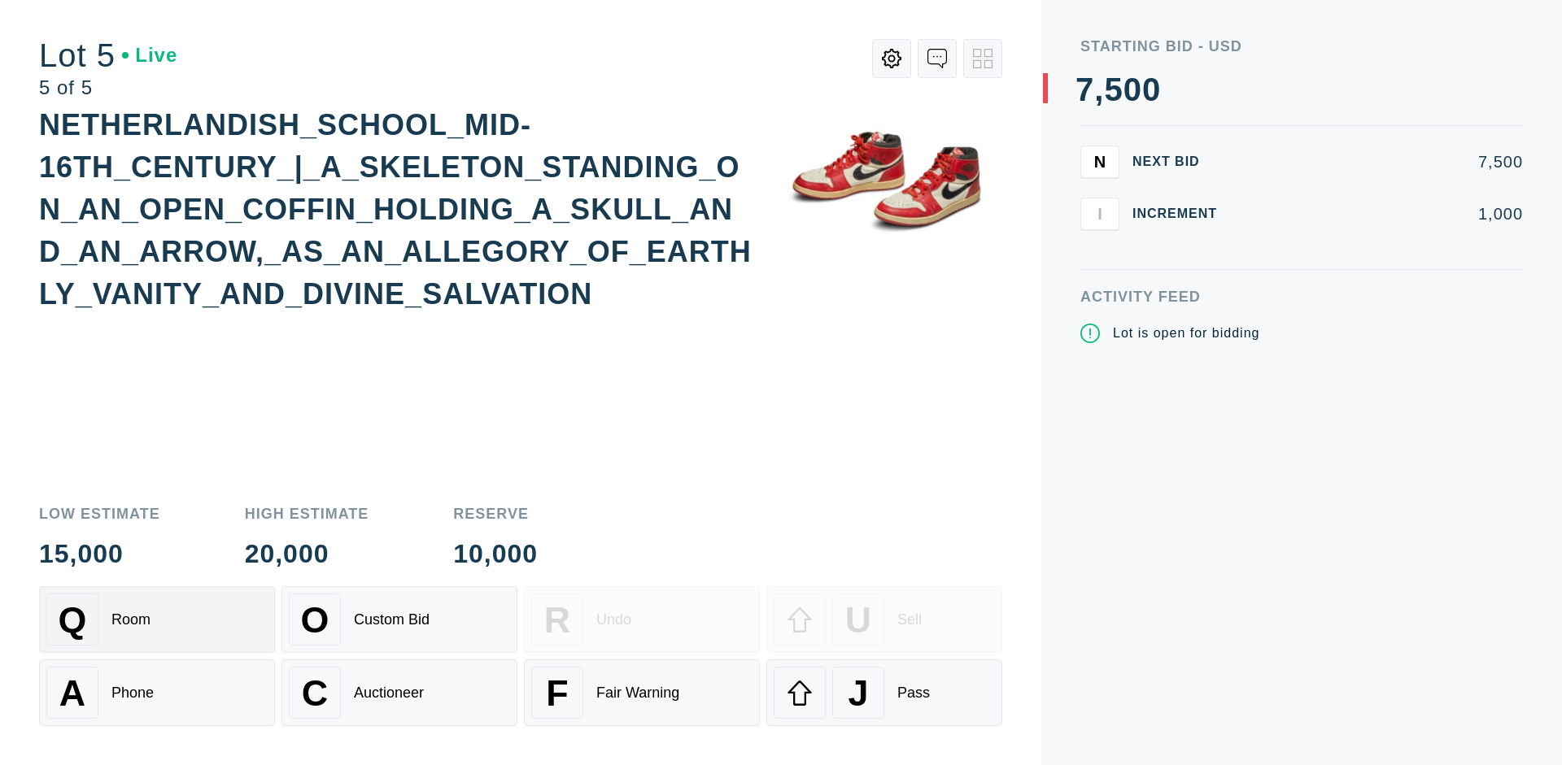
click at [157, 620] on div "Q Room" at bounding box center [156, 620] width 221 height 52
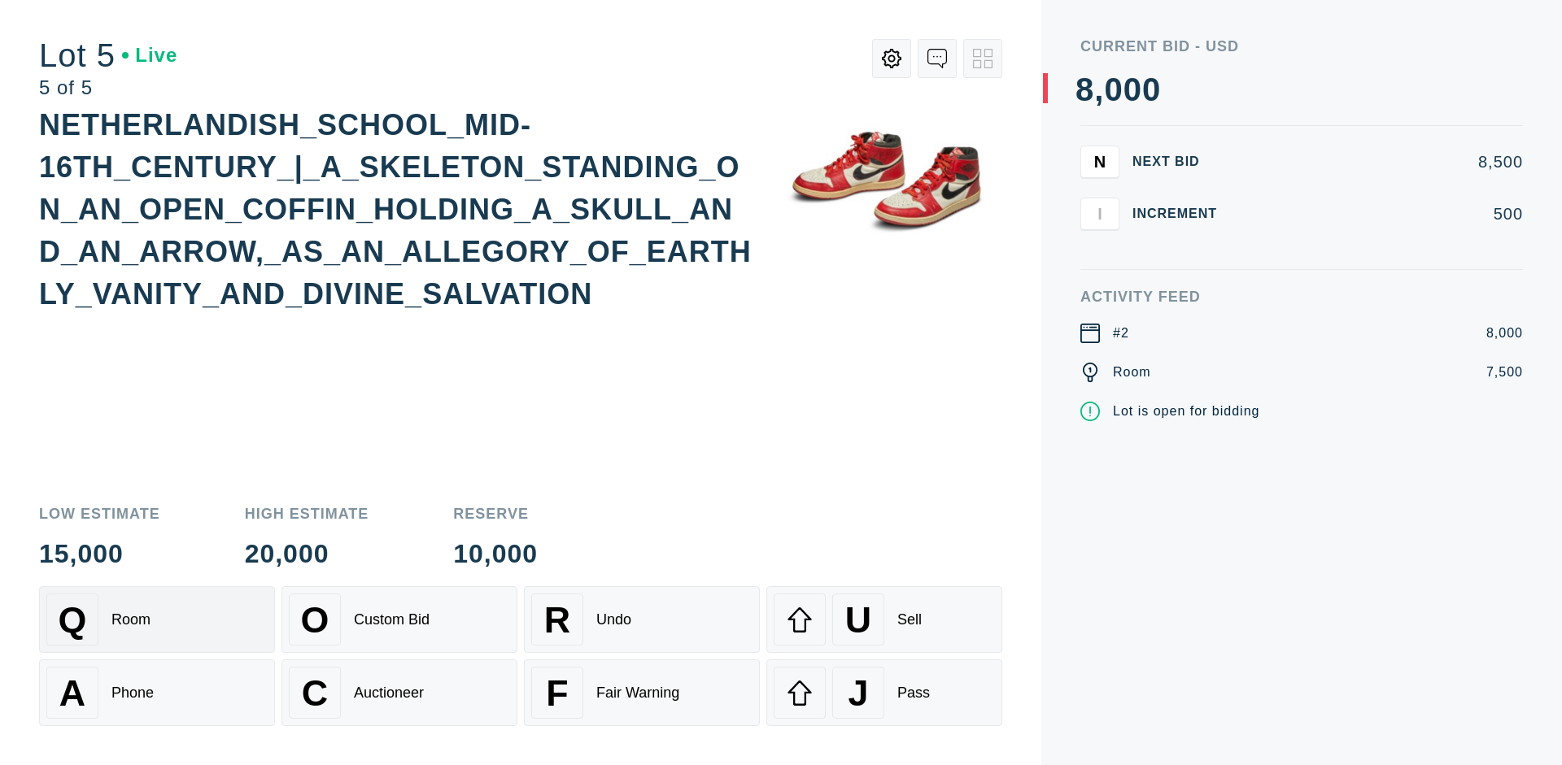
click at [157, 620] on div "Q Room" at bounding box center [156, 620] width 221 height 52
